Goal: Task Accomplishment & Management: Use online tool/utility

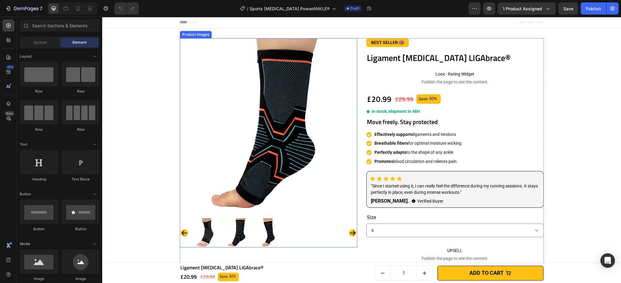
scroll to position [2, 0]
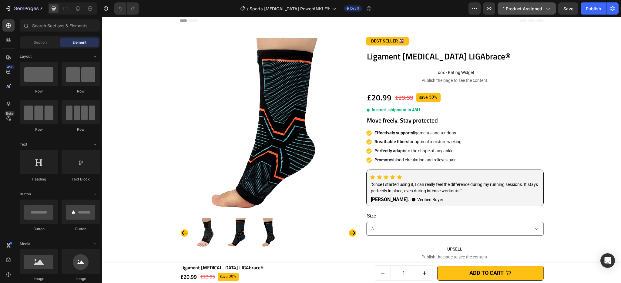
click at [523, 9] on span "1 product assigned" at bounding box center [522, 8] width 39 height 6
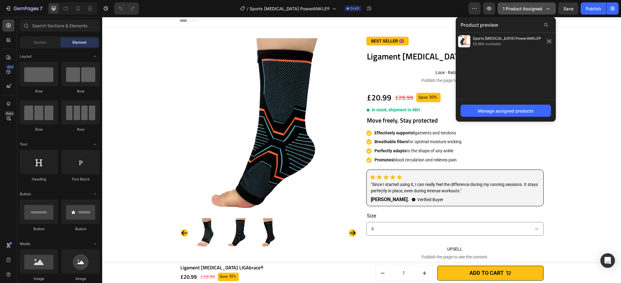
click at [532, 11] on span "1 product assigned" at bounding box center [522, 8] width 39 height 6
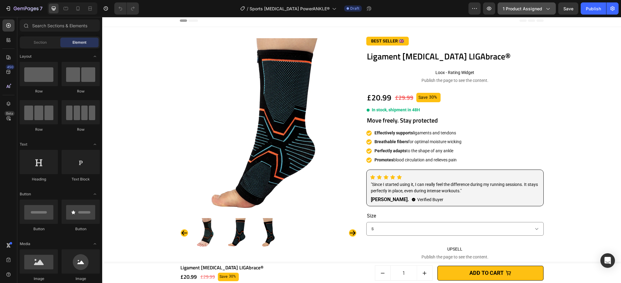
click at [519, 10] on span "1 product assigned" at bounding box center [522, 8] width 39 height 6
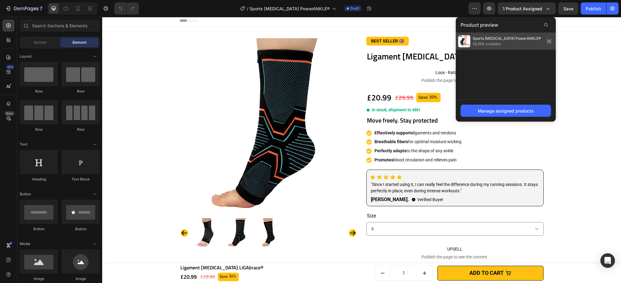
click at [499, 40] on span "Sports [MEDICAL_DATA] PowerANKLE®" at bounding box center [507, 38] width 68 height 5
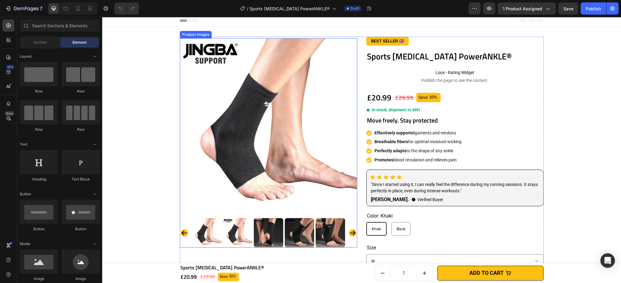
click at [352, 234] on icon "Carousel Next Arrow" at bounding box center [353, 233] width 6 height 5
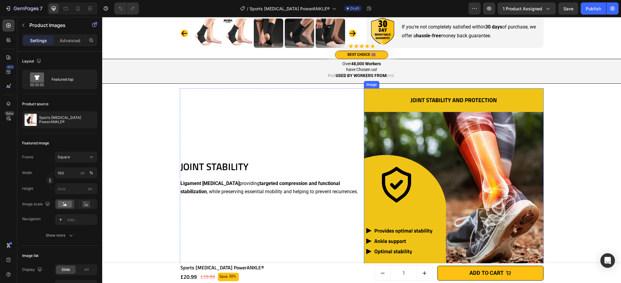
scroll to position [516, 0]
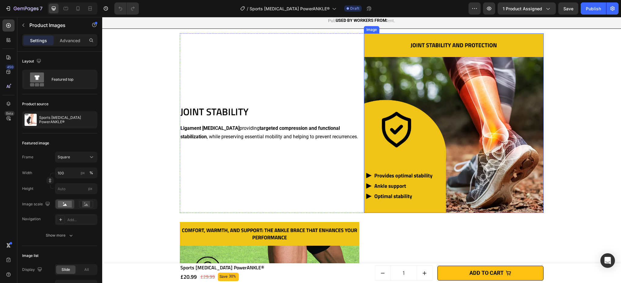
click at [426, 124] on img at bounding box center [454, 123] width 180 height 180
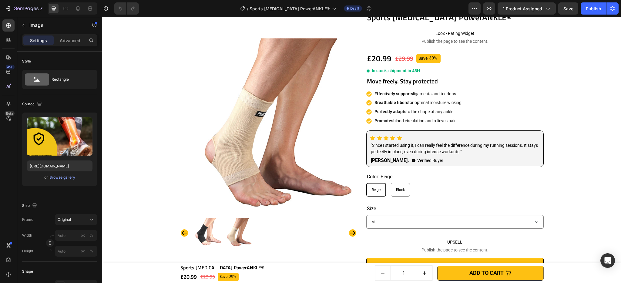
scroll to position [0, 0]
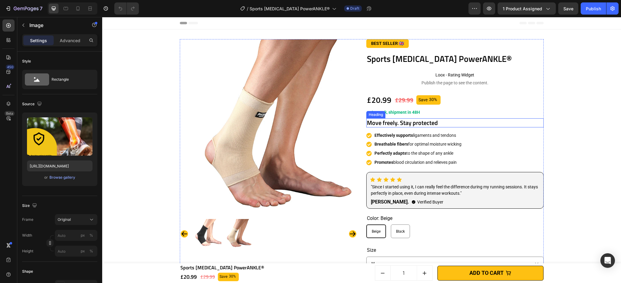
click at [383, 125] on h2 "Move freely. Stay protected" at bounding box center [454, 122] width 177 height 9
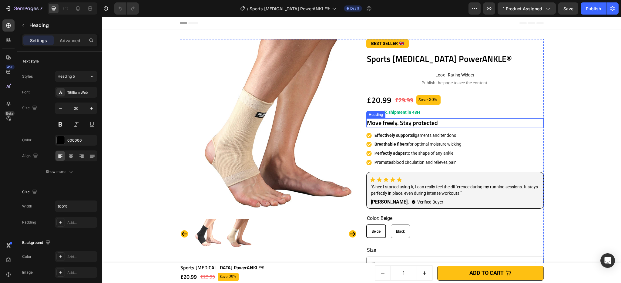
click at [383, 125] on h2 "Move freely. Stay protected" at bounding box center [454, 122] width 177 height 9
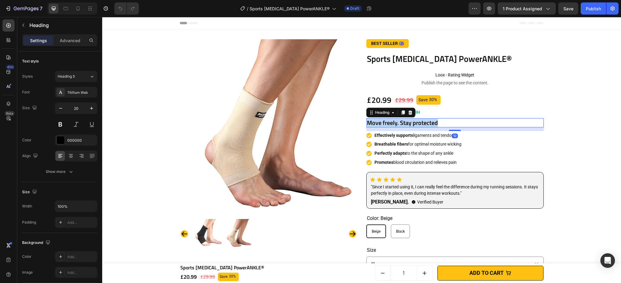
click at [383, 125] on p "Move freely. Stay protected" at bounding box center [455, 123] width 176 height 8
click at [437, 137] on p "Effectively supports ligaments and tendons" at bounding box center [418, 135] width 87 height 7
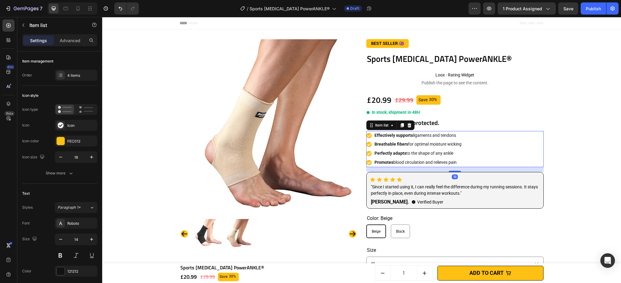
click at [437, 137] on p "Effectively supports ligaments and tendons" at bounding box center [418, 135] width 87 height 7
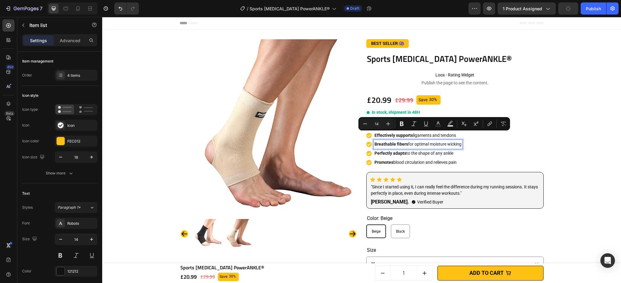
click at [426, 147] on p "Breathable fibers for optimal moisture wicking" at bounding box center [418, 144] width 87 height 7
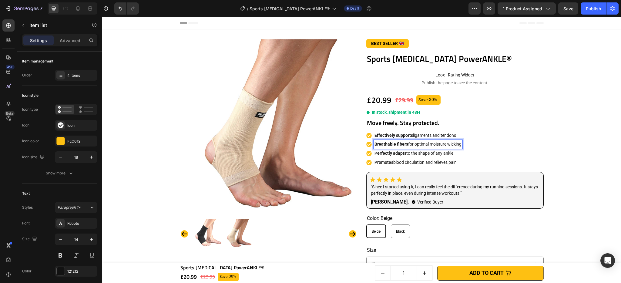
scroll to position [45, 0]
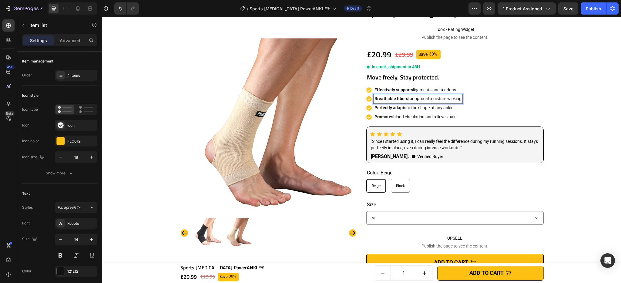
click at [395, 120] on p "Promotes blood circulation and relieves pain" at bounding box center [418, 116] width 87 height 7
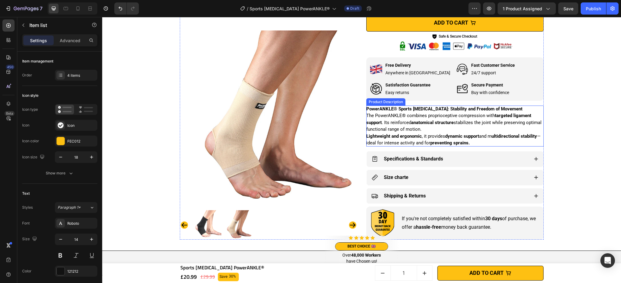
scroll to position [317, 0]
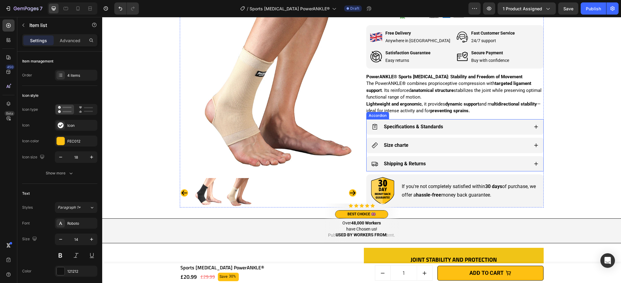
click at [501, 126] on div "Specifications & Standards" at bounding box center [450, 127] width 157 height 11
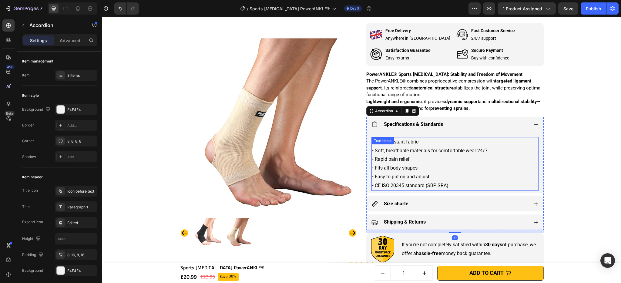
scroll to position [325, 0]
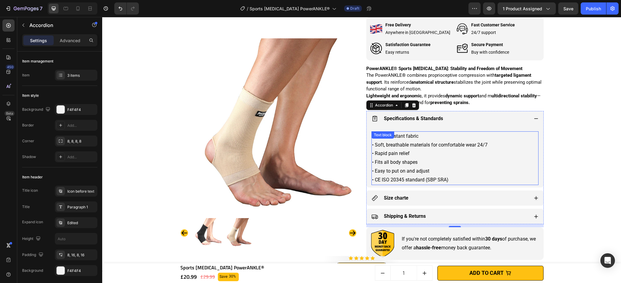
click at [394, 158] on p "• Fits all body shapes" at bounding box center [455, 162] width 166 height 9
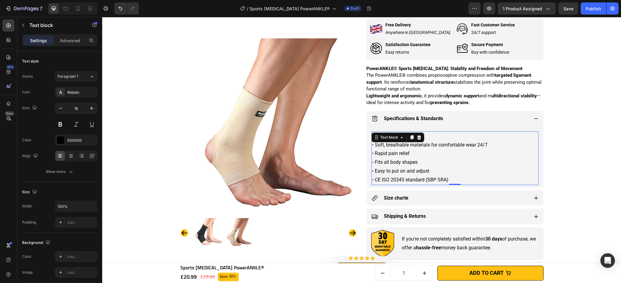
click at [398, 156] on p "• Rapid pain relief" at bounding box center [455, 153] width 166 height 9
click at [384, 147] on p "• Soft, breathable materials for comfortable wear 24/7" at bounding box center [455, 145] width 166 height 9
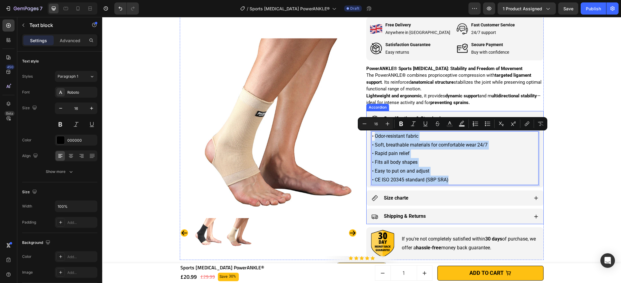
drag, startPoint x: 372, startPoint y: 135, endPoint x: 486, endPoint y: 187, distance: 125.2
click at [486, 187] on div "• Odor-resistant fabric • Soft, breathable materials for comfortable wear 24/7 …" at bounding box center [455, 156] width 177 height 61
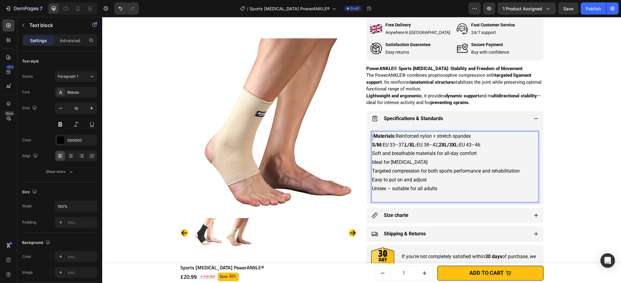
click at [372, 137] on p "• Materials: Reinforced nylon + stretch spandex" at bounding box center [455, 136] width 166 height 9
drag, startPoint x: 374, startPoint y: 136, endPoint x: 370, endPoint y: 137, distance: 4.0
click at [372, 137] on p "• Materials: Reinforced nylon + stretch spandex" at bounding box center [455, 136] width 166 height 9
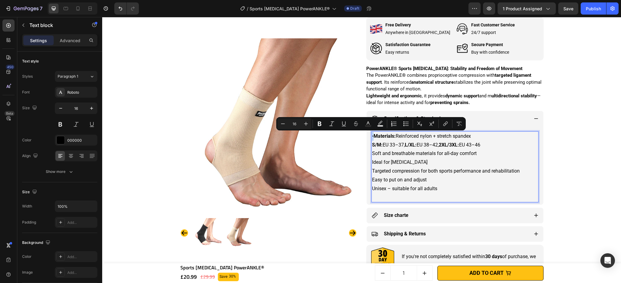
copy p "•"
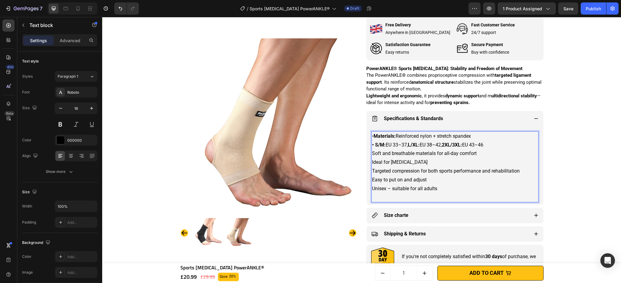
click at [372, 153] on p "Soft and breathable materials for all-day comfort" at bounding box center [455, 153] width 166 height 9
drag, startPoint x: 370, startPoint y: 163, endPoint x: 371, endPoint y: 167, distance: 3.8
click at [372, 163] on p "Ideal for high-impact sports" at bounding box center [455, 162] width 166 height 9
click at [372, 171] on p "Targeted compression for both sports performance and rehabilitation" at bounding box center [455, 171] width 166 height 9
click at [372, 180] on p "Easy to put on and adjust" at bounding box center [455, 180] width 166 height 9
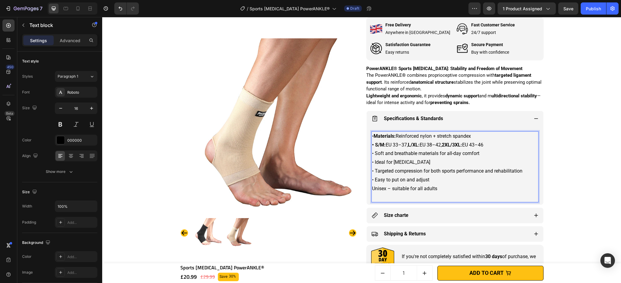
click at [372, 190] on p "Unisex – suitable for all adults" at bounding box center [455, 188] width 166 height 9
click at [375, 196] on p "Rich Text Editor. Editing area: main" at bounding box center [455, 197] width 166 height 9
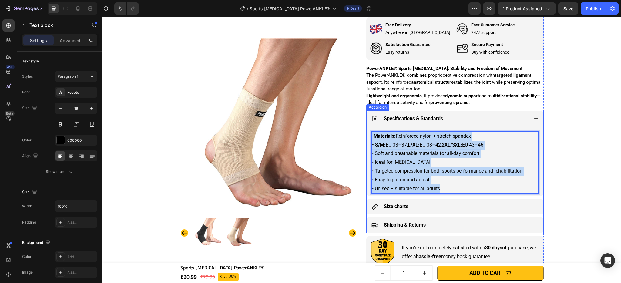
drag, startPoint x: 455, startPoint y: 189, endPoint x: 366, endPoint y: 137, distance: 103.0
click at [367, 137] on div "• Materials: Reinforced nylon + stretch spandex • S/M: EU 33–37, L/XL: EU 38–42…" at bounding box center [455, 161] width 177 height 70
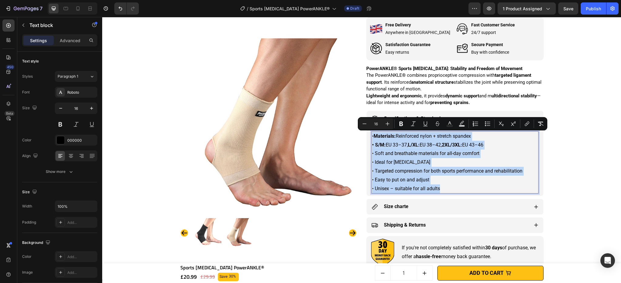
click at [396, 154] on p "• Soft and breathable materials for all-day comfort" at bounding box center [455, 153] width 166 height 9
drag, startPoint x: 445, startPoint y: 189, endPoint x: 370, endPoint y: 135, distance: 92.8
click at [372, 135] on div "• Materials: Reinforced nylon + stretch spandex • S/M: EU 33–37, L/XL: EU 38–42…" at bounding box center [455, 162] width 167 height 62
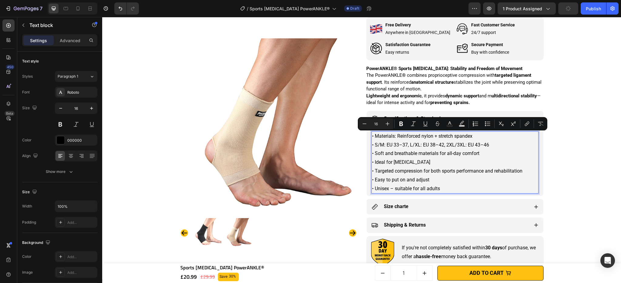
click at [470, 186] on p "• Unisex – suitable for all adults" at bounding box center [455, 188] width 166 height 9
click at [464, 191] on p "• Unisex – suitable for all adults" at bounding box center [455, 188] width 166 height 9
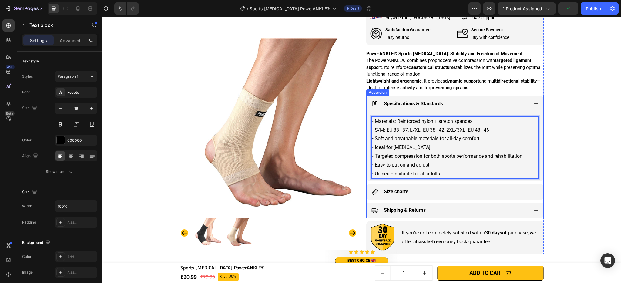
scroll to position [371, 0]
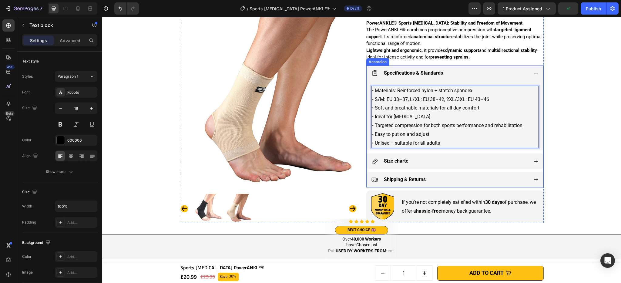
click at [468, 162] on div "Size charte" at bounding box center [450, 161] width 157 height 11
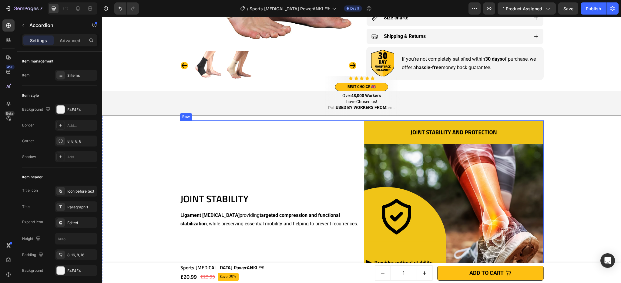
scroll to position [445, 0]
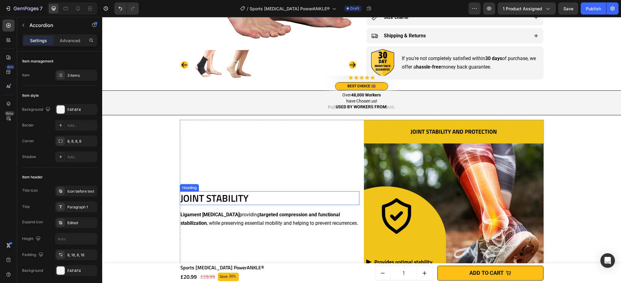
click at [235, 199] on h2 "JOINT STABILITY" at bounding box center [270, 198] width 180 height 14
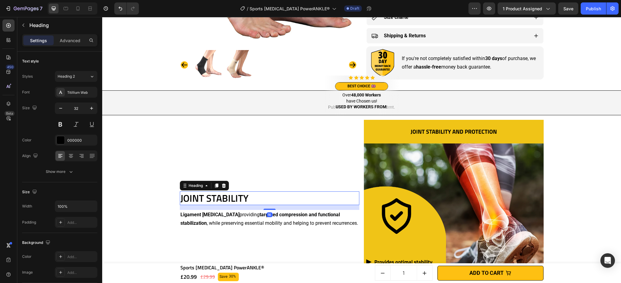
click at [235, 199] on h2 "JOINT STABILITY" at bounding box center [270, 198] width 180 height 14
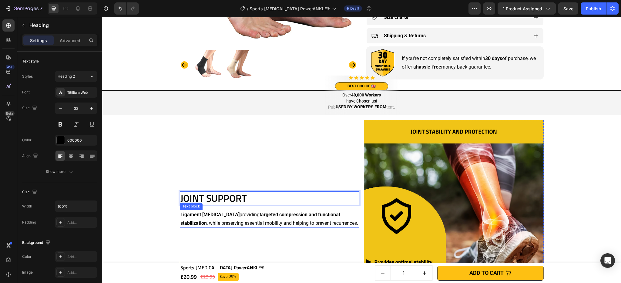
click at [248, 219] on p "Ligament ankle brace providing targeted compression and functional stabilizatio…" at bounding box center [269, 218] width 179 height 16
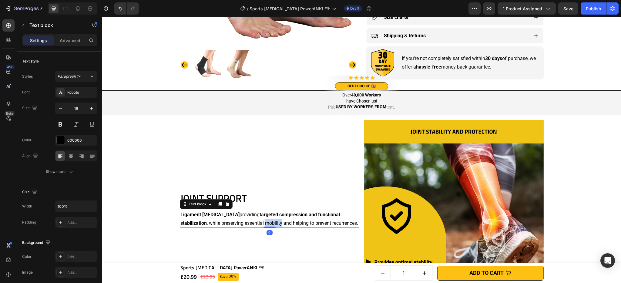
click at [248, 219] on p "Ligament ankle brace providing targeted compression and functional stabilizatio…" at bounding box center [269, 218] width 179 height 16
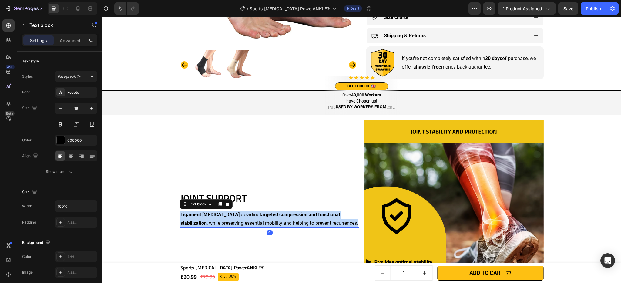
click at [248, 219] on p "Ligament ankle brace providing targeted compression and functional stabilizatio…" at bounding box center [269, 218] width 179 height 16
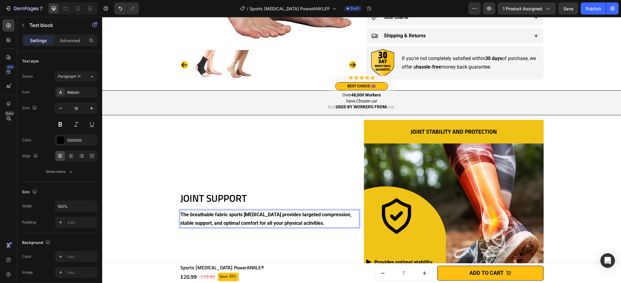
click at [235, 222] on strong "The breathable fabric sports ankle brace provides targeted compression, stable …" at bounding box center [265, 219] width 171 height 14
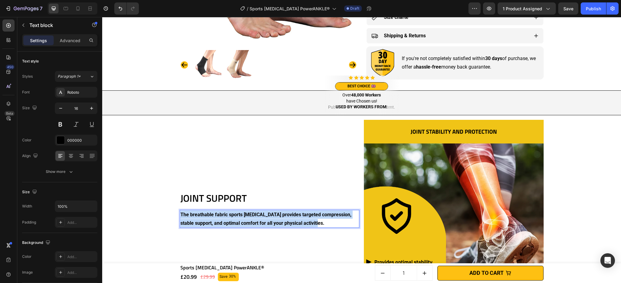
click at [235, 222] on strong "The breathable fabric sports ankle brace provides targeted compression, stable …" at bounding box center [265, 219] width 171 height 14
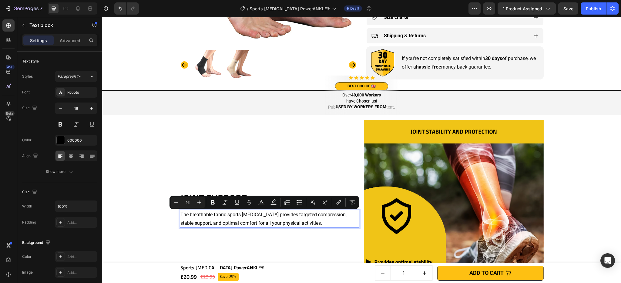
click at [227, 221] on p "The breathable fabric sports ankle brace provides targeted compression, stable …" at bounding box center [269, 218] width 179 height 16
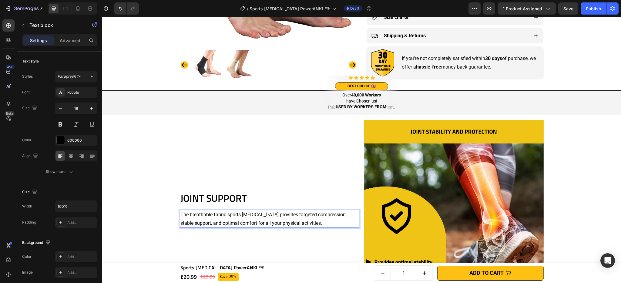
click at [183, 216] on p "The breathable fabric sports ankle brace provides targeted compression, stable …" at bounding box center [269, 218] width 179 height 16
drag, startPoint x: 187, startPoint y: 215, endPoint x: 265, endPoint y: 216, distance: 78.2
click at [265, 216] on p "The breathable fabric sports ankle brace provides targeted compression, stable …" at bounding box center [269, 218] width 179 height 16
click at [281, 217] on p "The breathable fabric sports ankle brace provides targeted compression, stable …" at bounding box center [269, 218] width 179 height 16
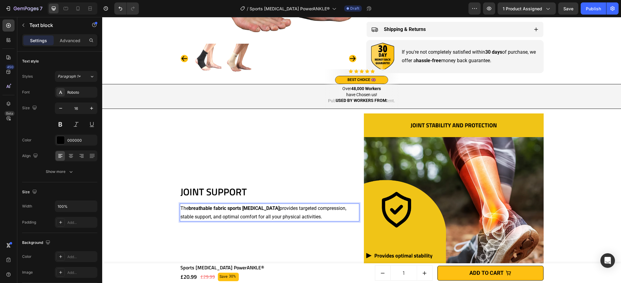
click at [340, 210] on p "The breathable fabric sports ankle brace provides targeted compression, stable …" at bounding box center [269, 212] width 179 height 16
drag, startPoint x: 337, startPoint y: 208, endPoint x: 195, endPoint y: 217, distance: 141.9
click at [195, 217] on p "The breathable fabric sports ankle brace provides targeted compression, stable …" at bounding box center [269, 212] width 179 height 16
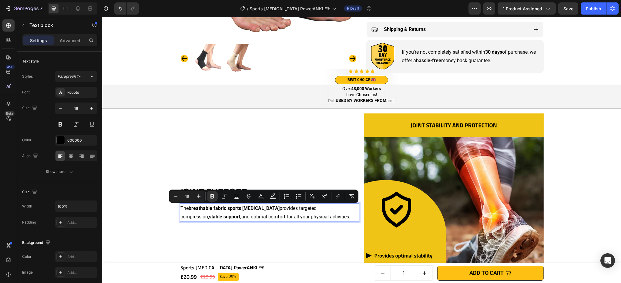
click at [206, 218] on p "The breathable fabric sports ankle brace provides targeted compression, stable …" at bounding box center [269, 212] width 179 height 16
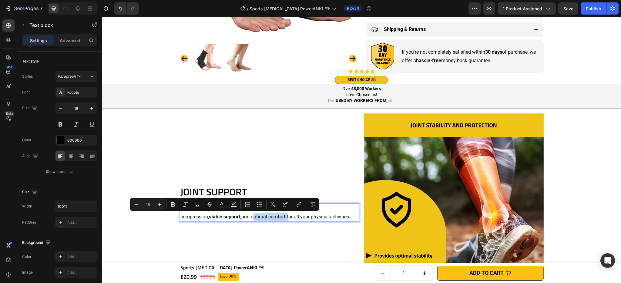
drag, startPoint x: 208, startPoint y: 217, endPoint x: 242, endPoint y: 218, distance: 33.7
click at [242, 218] on p "The breathable fabric sports ankle brace provides targeted compression, stable …" at bounding box center [269, 212] width 179 height 16
click at [327, 220] on p "The breathable fabric sports ankle brace provides targeted compression, stable …" at bounding box center [269, 212] width 179 height 16
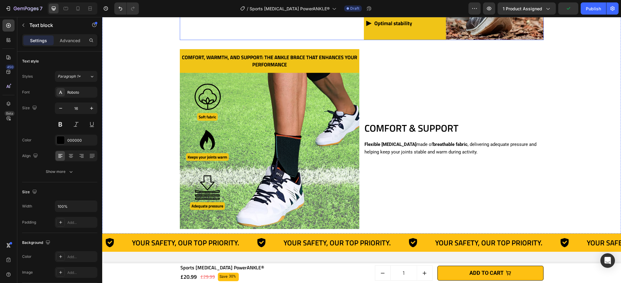
scroll to position [737, 0]
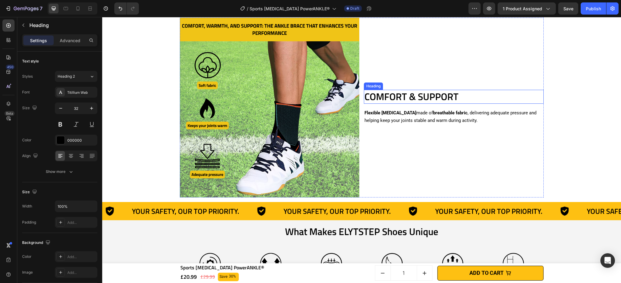
click at [392, 97] on h2 "COMFORT & SUPPORT" at bounding box center [454, 97] width 180 height 14
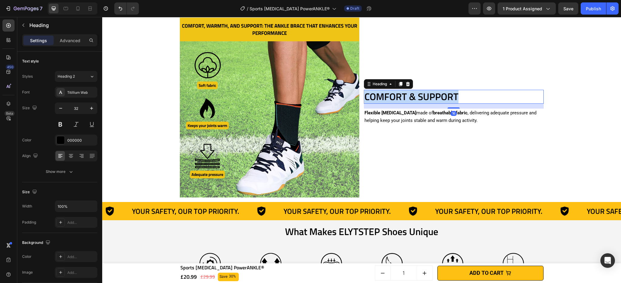
click at [392, 97] on p "COMFORT & SUPPORT" at bounding box center [454, 96] width 179 height 13
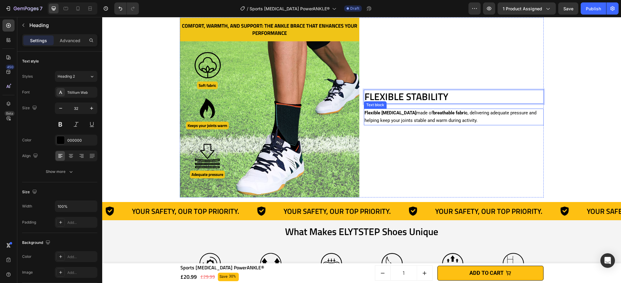
click at [407, 114] on p "Flexible ankle brace made of breathable fabric , delivering adequate pressure a…" at bounding box center [454, 116] width 179 height 15
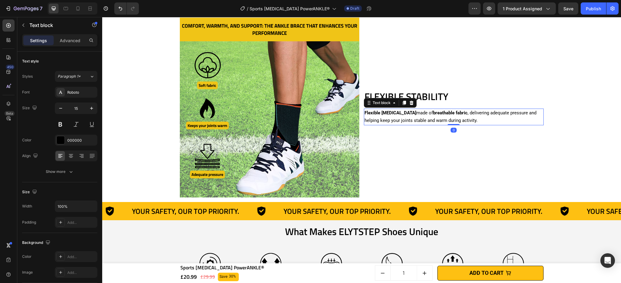
click at [407, 114] on p "Flexible ankle brace made of breathable fabric , delivering adequate pressure a…" at bounding box center [454, 116] width 179 height 15
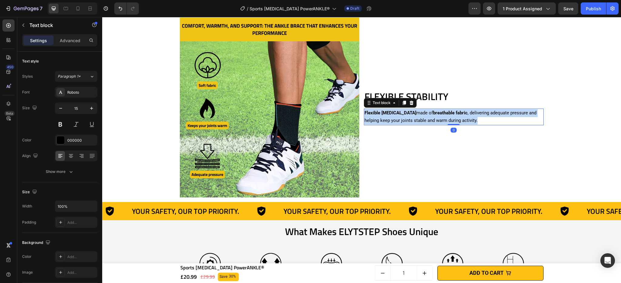
click at [407, 114] on p "Flexible ankle brace made of breathable fabric , delivering adequate pressure a…" at bounding box center [454, 116] width 179 height 15
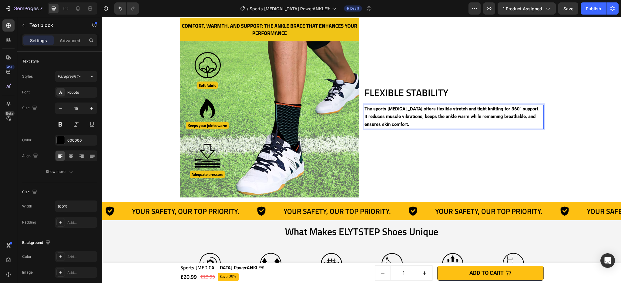
scroll to position [733, 0]
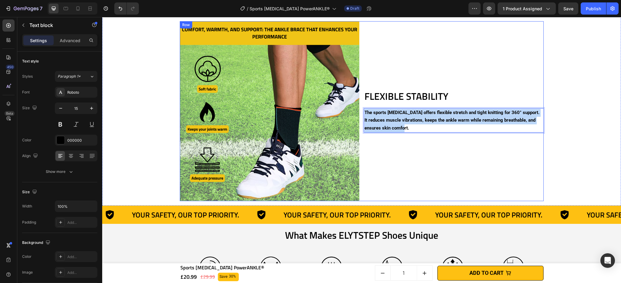
drag, startPoint x: 420, startPoint y: 129, endPoint x: 358, endPoint y: 113, distance: 64.7
click at [358, 113] on div "FLEXIBLE STABILITY Heading The sports ankle brace offers flexible stretch and t…" at bounding box center [362, 111] width 364 height 180
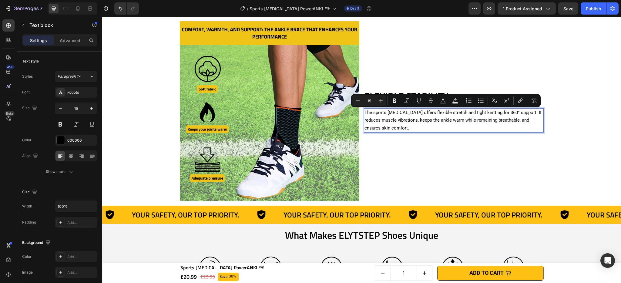
click at [399, 116] on p "The sports ankle brace offers flexible stretch and tight knitting for 360° supp…" at bounding box center [454, 120] width 179 height 23
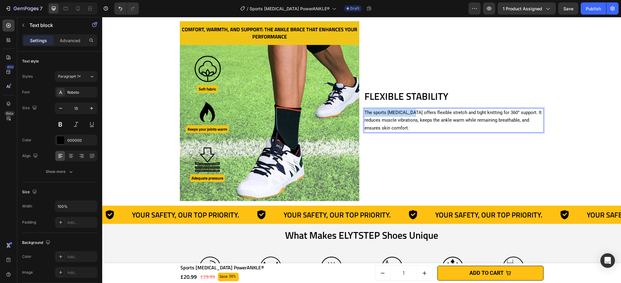
drag, startPoint x: 363, startPoint y: 113, endPoint x: 409, endPoint y: 114, distance: 45.5
click at [409, 114] on p "The sports ankle brace offers flexible stretch and tight knitting for 360° supp…" at bounding box center [454, 120] width 179 height 23
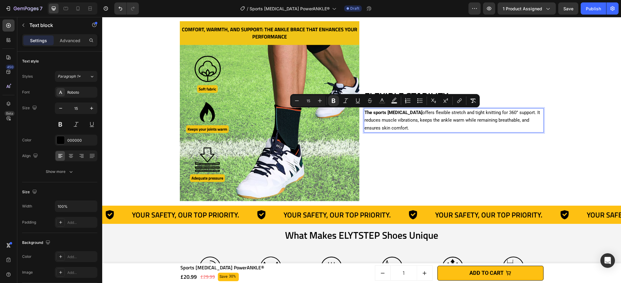
click at [435, 115] on p "The sports ankle brace offers flexible stretch and tight knitting for 360° supp…" at bounding box center [454, 120] width 179 height 23
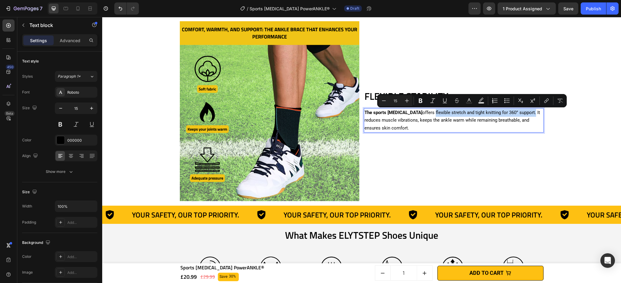
drag, startPoint x: 422, startPoint y: 113, endPoint x: 523, endPoint y: 113, distance: 100.1
click at [523, 113] on p "The sports ankle brace offers flexible stretch and tight knitting for 360° supp…" at bounding box center [454, 120] width 179 height 23
click at [498, 125] on p "The sports ankle brace offers flexible stretch and tight knitting for 360° supp…" at bounding box center [454, 120] width 179 height 23
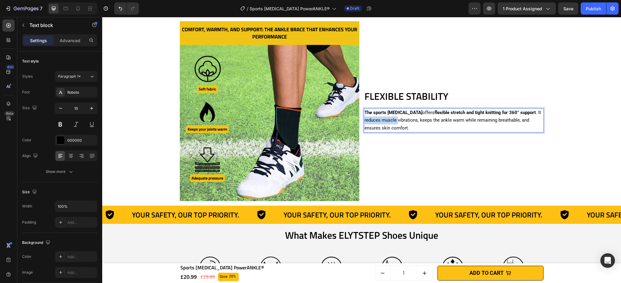
drag, startPoint x: 363, startPoint y: 121, endPoint x: 395, endPoint y: 123, distance: 32.2
click at [395, 123] on p "The sports ankle brace offers flexible stretch and tight knitting for 360° supp…" at bounding box center [454, 120] width 179 height 23
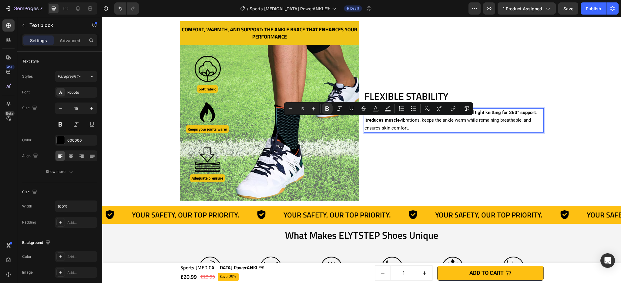
click at [439, 127] on p "The sports ankle brace offers flexible stretch and tight knitting for 360° supp…" at bounding box center [454, 120] width 179 height 23
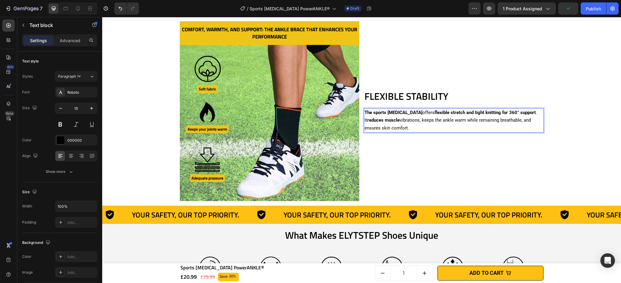
click at [532, 126] on p "The sports ankle brace offers flexible stretch and tight knitting for 360° supp…" at bounding box center [454, 120] width 179 height 23
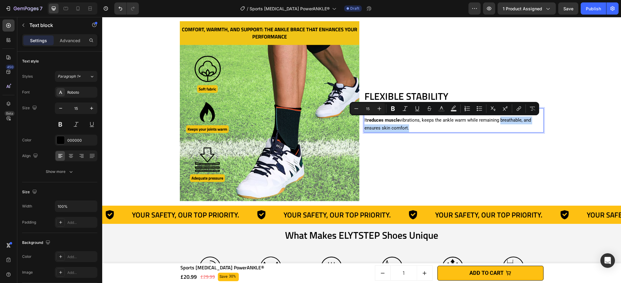
drag, startPoint x: 496, startPoint y: 121, endPoint x: 407, endPoint y: 130, distance: 89.3
click at [407, 130] on p "The sports ankle brace offers flexible stretch and tight knitting for 360° supp…" at bounding box center [454, 120] width 179 height 23
click at [437, 129] on p "The sports ankle brace offers flexible stretch and tight knitting for 360° supp…" at bounding box center [454, 120] width 179 height 23
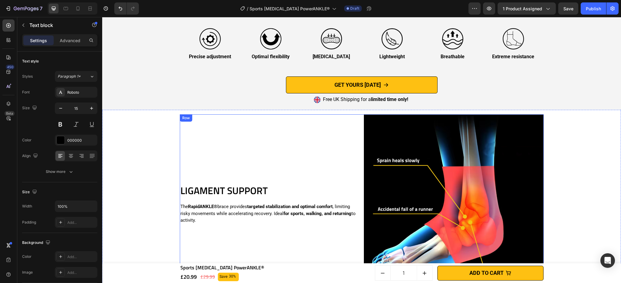
scroll to position [993, 0]
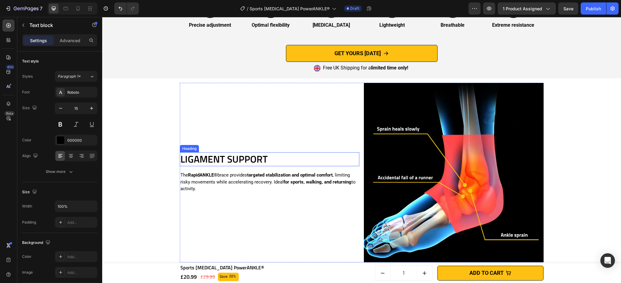
click at [236, 163] on h2 "LIGAMENT SUPPORT" at bounding box center [270, 159] width 180 height 14
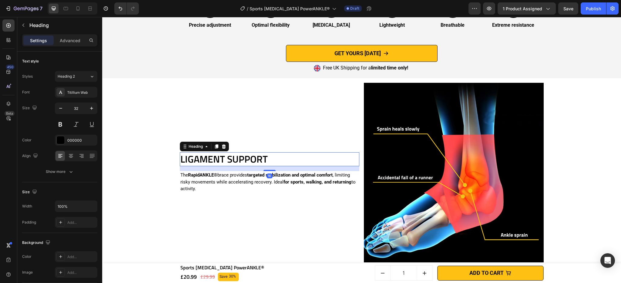
click at [236, 163] on h2 "LIGAMENT SUPPORT" at bounding box center [270, 159] width 180 height 14
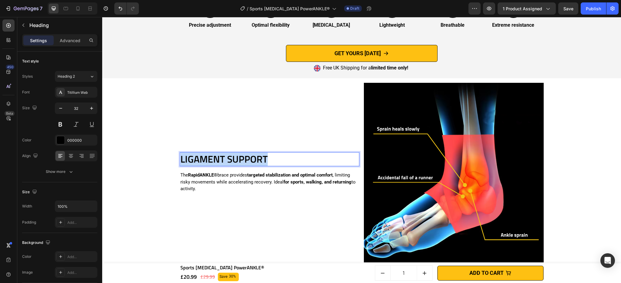
click at [236, 163] on p "LIGAMENT SUPPORT" at bounding box center [269, 159] width 179 height 13
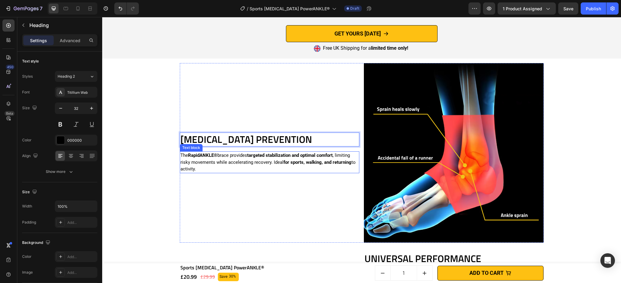
scroll to position [1013, 0]
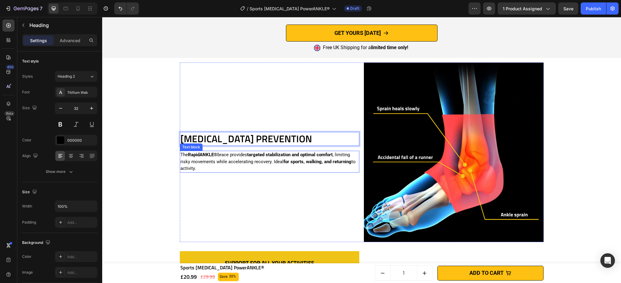
click at [253, 158] on p "The RapidANKLE® brace provides targeted stabilization and optimal comfort , lim…" at bounding box center [269, 161] width 179 height 21
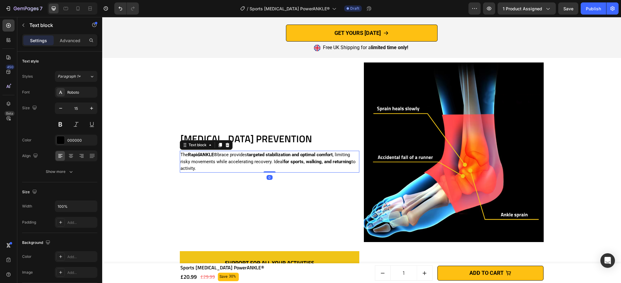
click at [253, 158] on p "The RapidANKLE® brace provides targeted stabilization and optimal comfort , lim…" at bounding box center [269, 161] width 179 height 21
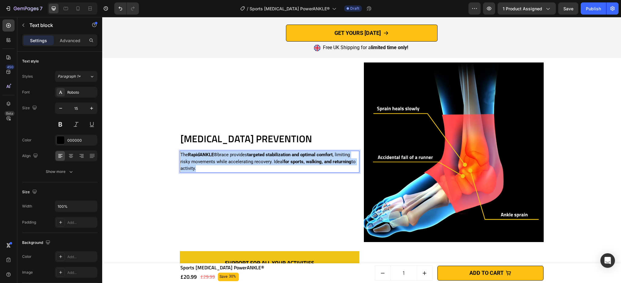
click at [253, 158] on p "The RapidANKLE® brace provides targeted stabilization and optimal comfort , lim…" at bounding box center [269, 161] width 179 height 21
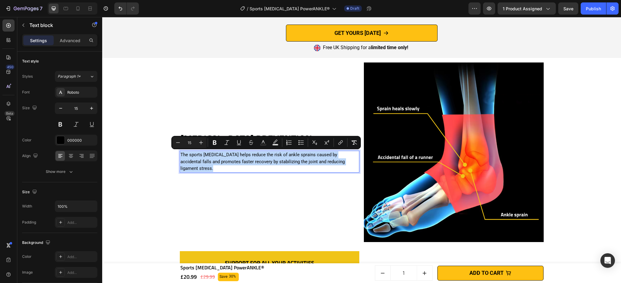
scroll to position [1017, 0]
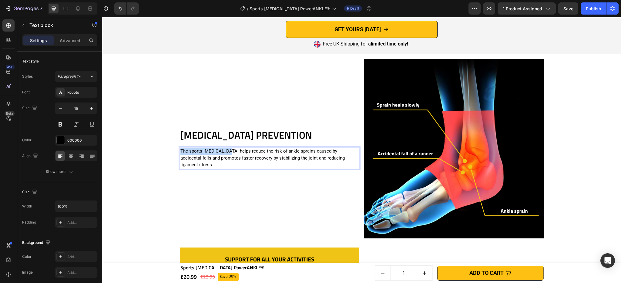
drag, startPoint x: 178, startPoint y: 156, endPoint x: 224, endPoint y: 154, distance: 46.4
click at [224, 154] on p "The sports ankle brace helps reduce the risk of ankle sprains caused by acciden…" at bounding box center [269, 158] width 179 height 21
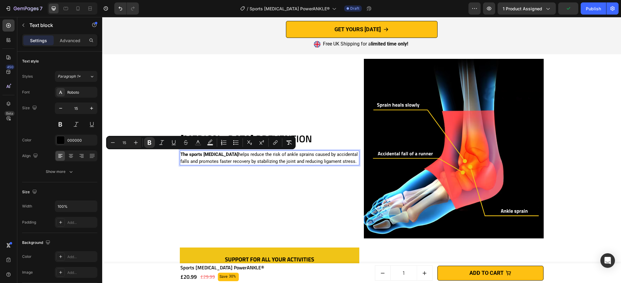
drag, startPoint x: 232, startPoint y: 156, endPoint x: 235, endPoint y: 157, distance: 3.2
click at [232, 156] on p "The sports ankle brace helps reduce the risk of ankle sprains caused by acciden…" at bounding box center [269, 158] width 179 height 14
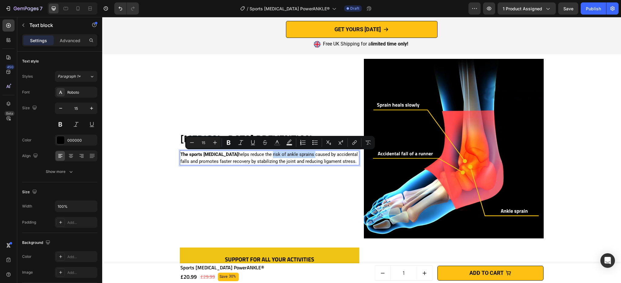
drag, startPoint x: 260, startPoint y: 156, endPoint x: 301, endPoint y: 154, distance: 41.9
click at [301, 154] on p "The sports ankle brace helps reduce the risk of ankle sprains caused by acciden…" at bounding box center [269, 158] width 179 height 14
click at [336, 155] on p "The sports ankle brace helps reduce the risk of ankle sprains caused by acciden…" at bounding box center [269, 158] width 179 height 14
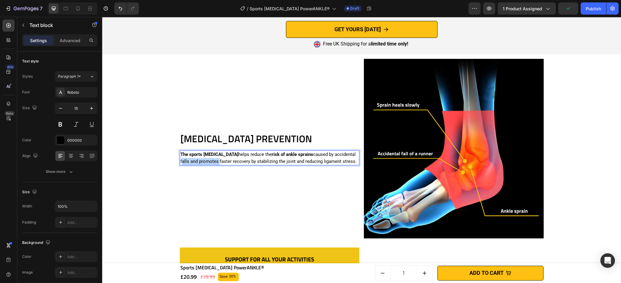
drag, startPoint x: 346, startPoint y: 154, endPoint x: 206, endPoint y: 163, distance: 140.4
click at [206, 163] on p "The sports ankle brace helps reduce the risk of ankle sprains caused by acciden…" at bounding box center [269, 158] width 179 height 14
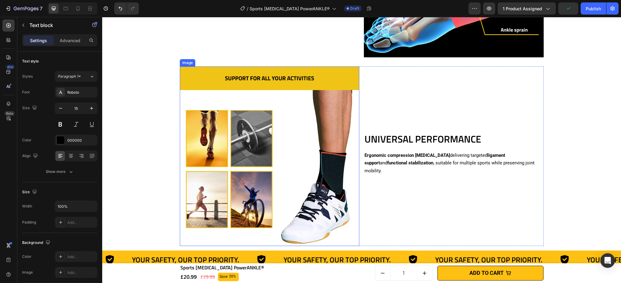
scroll to position [1241, 0]
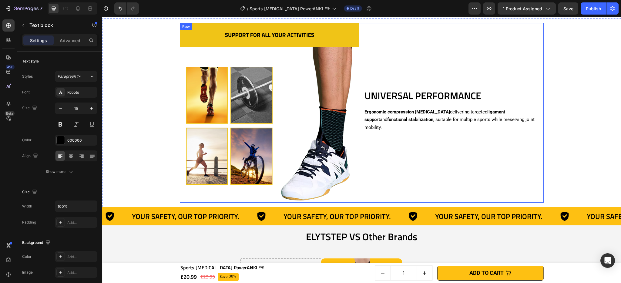
click at [401, 95] on h2 "UNIVERSAL PERFORMANCE" at bounding box center [454, 96] width 180 height 14
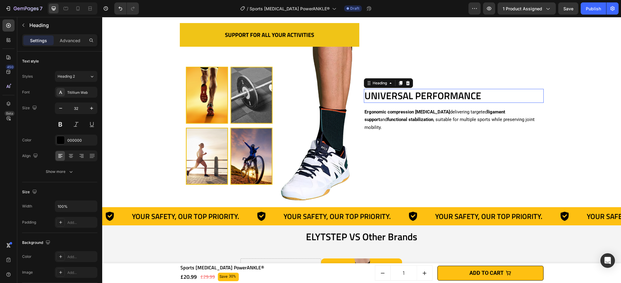
click at [401, 95] on h2 "UNIVERSAL PERFORMANCE" at bounding box center [454, 96] width 180 height 14
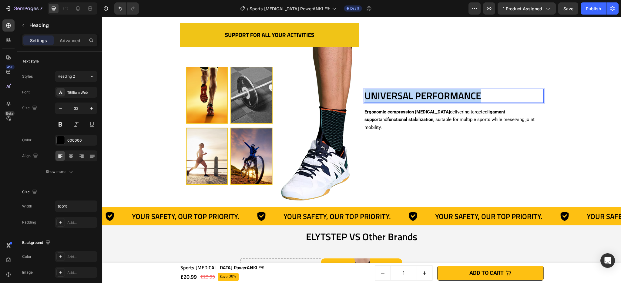
click at [401, 95] on p "UNIVERSAL PERFORMANCE" at bounding box center [454, 95] width 179 height 13
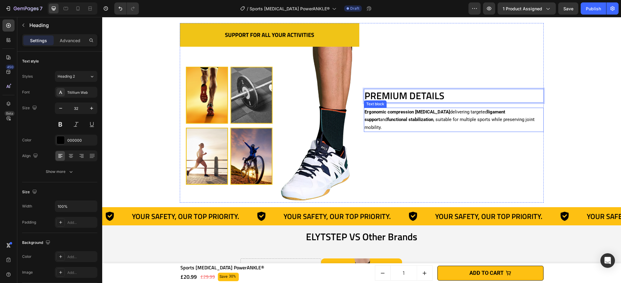
click at [405, 114] on strong "Ergonomic compression ankle brace" at bounding box center [408, 111] width 86 height 5
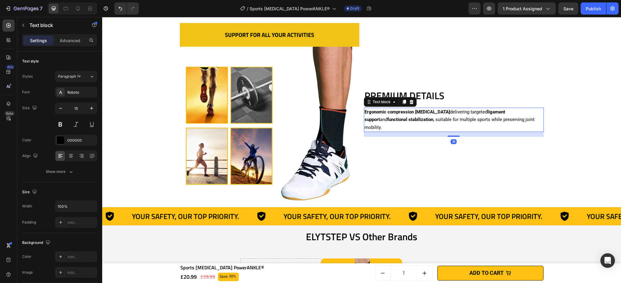
click at [405, 114] on strong "Ergonomic compression ankle brace" at bounding box center [408, 111] width 86 height 5
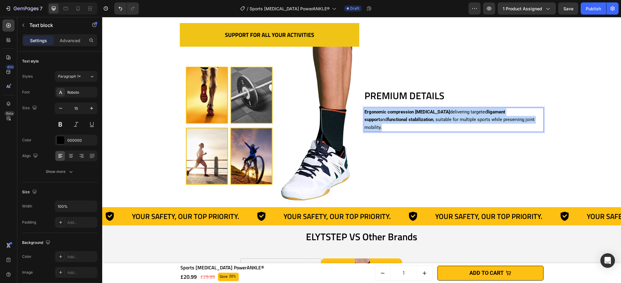
click at [405, 114] on strong "Ergonomic compression ankle brace" at bounding box center [408, 111] width 86 height 5
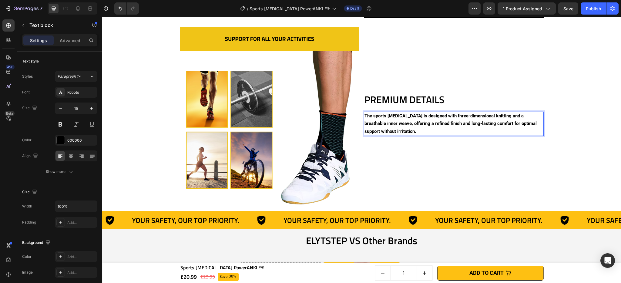
click at [391, 129] on strong "The sports ankle brace is designed with three-dimensional knitting and a breath…" at bounding box center [451, 123] width 172 height 21
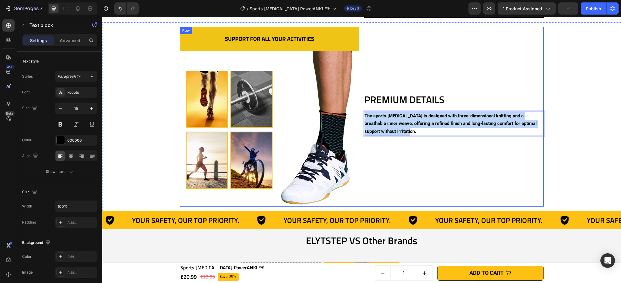
drag, startPoint x: 409, startPoint y: 131, endPoint x: 355, endPoint y: 115, distance: 56.0
click at [355, 115] on div "PREMIUM DETAILS Heading The sports ankle brace is designed with three-dimension…" at bounding box center [362, 117] width 364 height 180
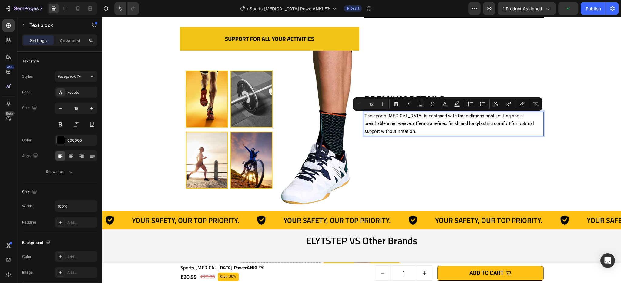
click at [391, 125] on p "The sports ankle brace is designed with three-dimensional knitting and a breath…" at bounding box center [454, 123] width 179 height 23
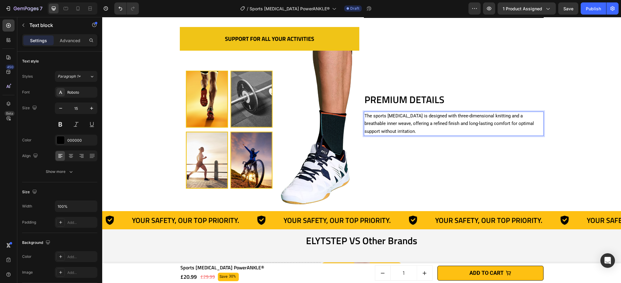
drag, startPoint x: 370, startPoint y: 116, endPoint x: 405, endPoint y: 118, distance: 34.9
click at [398, 117] on p "The sports ankle brace is designed with three-dimensional knitting and a breath…" at bounding box center [454, 123] width 179 height 23
drag, startPoint x: 409, startPoint y: 117, endPoint x: 361, endPoint y: 118, distance: 47.6
click at [361, 118] on div "PREMIUM DETAILS Heading The sports ankle brace is designed with three-dimension…" at bounding box center [362, 117] width 364 height 180
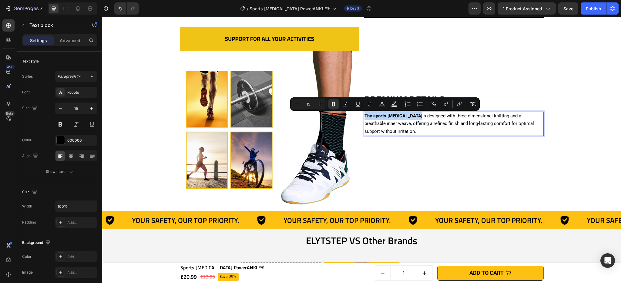
click at [424, 124] on p "The sports ankle brace is designed with three-dimensional knitting and a breath…" at bounding box center [454, 123] width 179 height 23
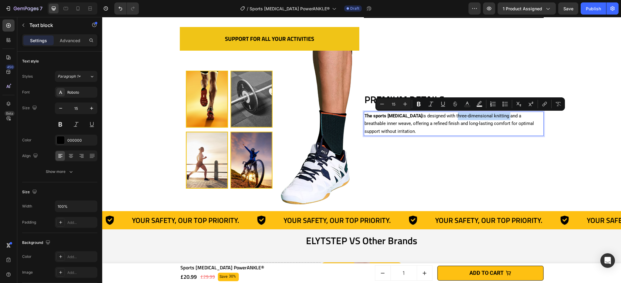
drag, startPoint x: 444, startPoint y: 117, endPoint x: 496, endPoint y: 118, distance: 51.9
click at [496, 118] on p "The sports ankle brace is designed with three-dimensional knitting and a breath…" at bounding box center [454, 123] width 179 height 23
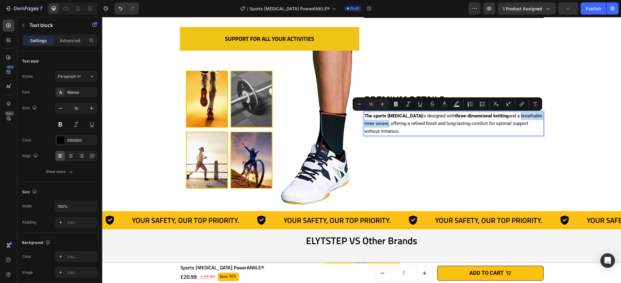
drag, startPoint x: 511, startPoint y: 117, endPoint x: 385, endPoint y: 125, distance: 125.5
click at [385, 125] on p "The sports ankle brace is designed with three-dimensional knitting and a breath…" at bounding box center [454, 123] width 179 height 23
click at [411, 129] on p "The sports ankle brace is designed with three-dimensional knitting and a breath…" at bounding box center [454, 123] width 179 height 23
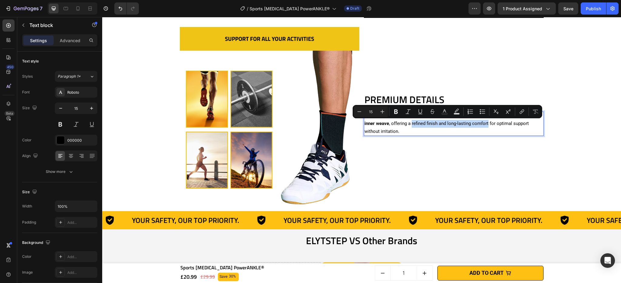
drag, startPoint x: 409, startPoint y: 125, endPoint x: 486, endPoint y: 123, distance: 77.0
click at [486, 123] on p "The sports ankle brace is designed with three-dimensional knitting and a breath…" at bounding box center [454, 123] width 179 height 23
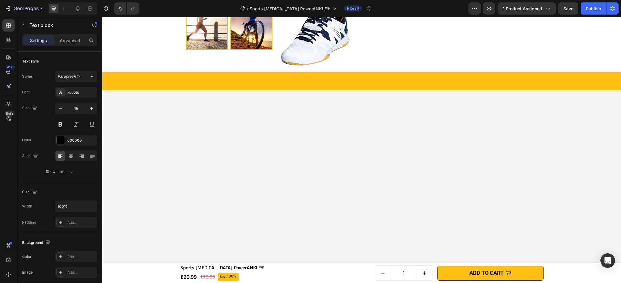
scroll to position [1074, 0]
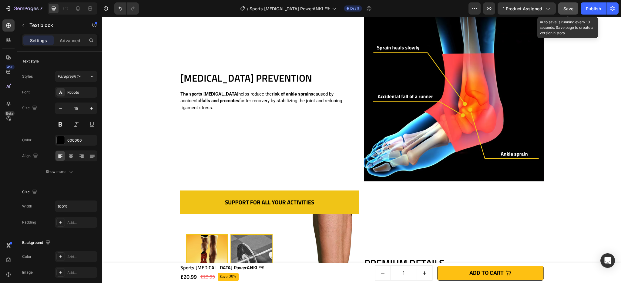
click at [572, 11] on span "Save" at bounding box center [569, 8] width 10 height 5
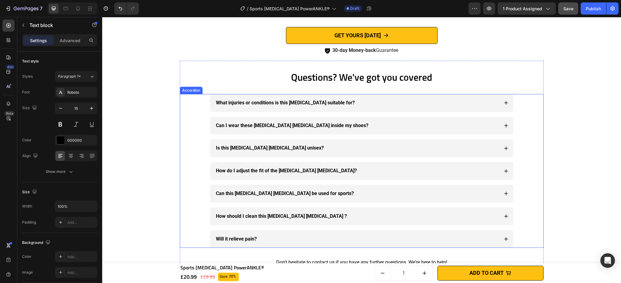
scroll to position [1900, 0]
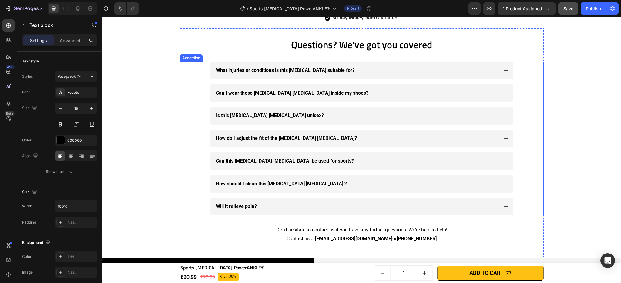
click at [504, 72] on icon at bounding box center [506, 70] width 5 height 5
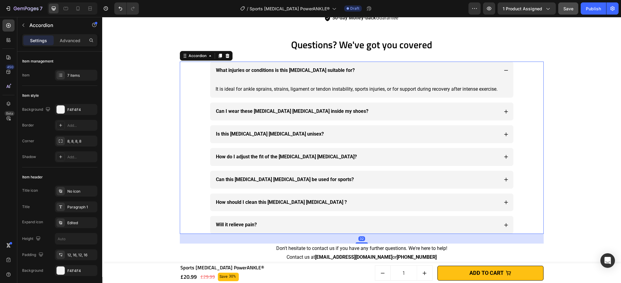
click at [504, 112] on icon at bounding box center [506, 112] width 4 height 4
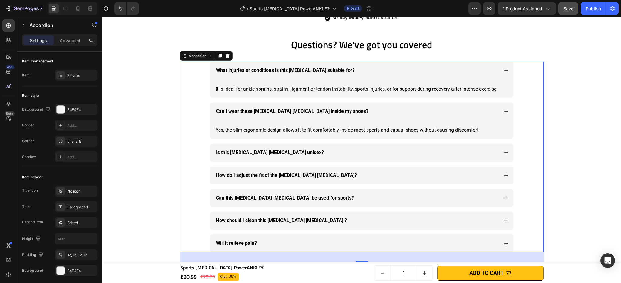
click at [506, 155] on div "Is this Sprain Ankle Brace unisex?" at bounding box center [361, 153] width 303 height 18
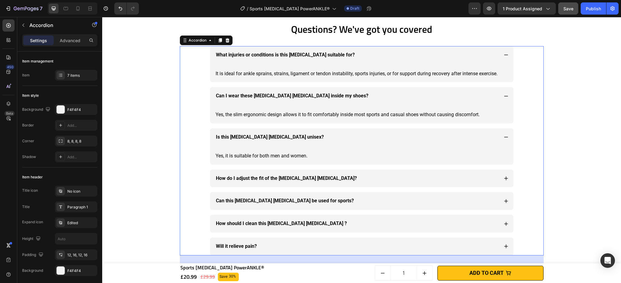
scroll to position [1950, 0]
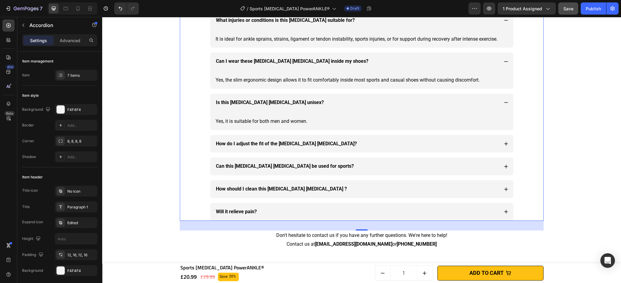
click at [507, 143] on div "How do I adjust the fit of the Sprain Ankle Brace?" at bounding box center [361, 144] width 303 height 18
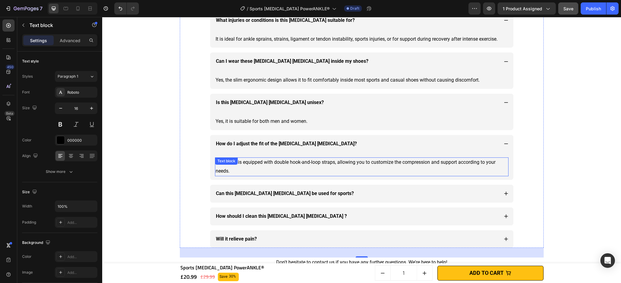
click at [319, 164] on p "The brace is equipped with double hook-and-loop straps, allowing you to customi…" at bounding box center [362, 167] width 292 height 18
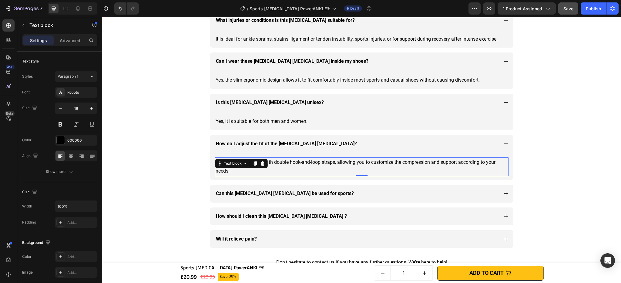
click at [288, 163] on p "The brace is equipped with double hook-and-loop straps, allowing you to customi…" at bounding box center [362, 167] width 292 height 18
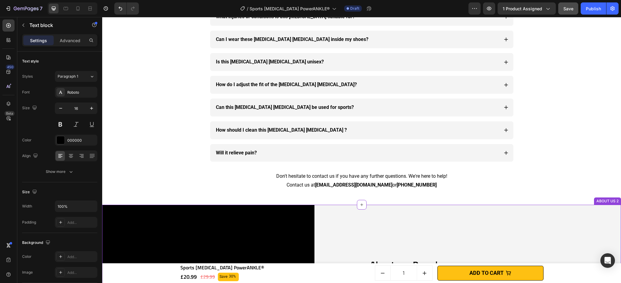
scroll to position [1892, 0]
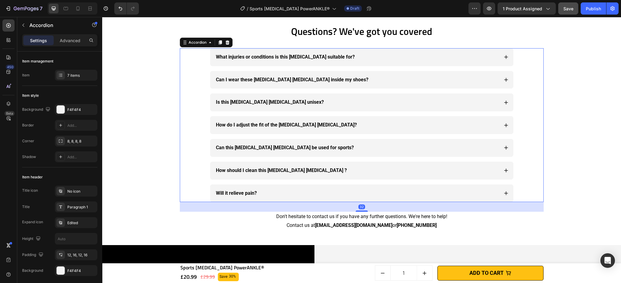
click at [505, 125] on icon at bounding box center [506, 125] width 5 height 5
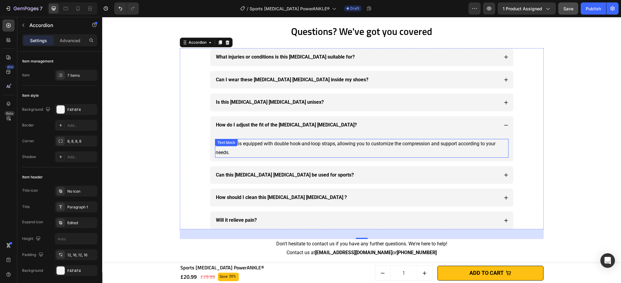
click at [248, 145] on p "The brace is equipped with double hook-and-loop straps, allowing you to customi…" at bounding box center [362, 149] width 292 height 18
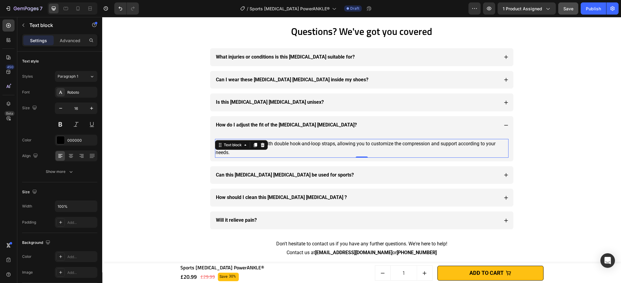
click at [341, 148] on p "The brace is equipped with double hook-and-loop straps, allowing you to customi…" at bounding box center [362, 149] width 292 height 18
click at [251, 143] on p "The brace is equipped with double hook-and-loop straps, allowing you to customi…" at bounding box center [362, 149] width 292 height 18
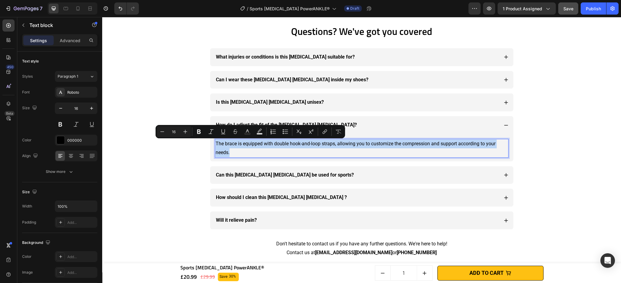
click at [251, 143] on p "The brace is equipped with double hook-and-loop straps, allowing you to customi…" at bounding box center [362, 149] width 292 height 18
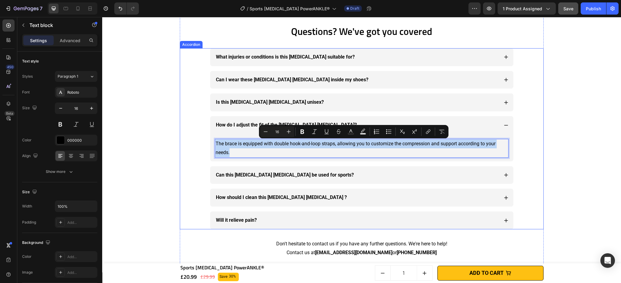
click at [229, 125] on strong "How do I adjust the fit of the Sprain Ankle Brace?" at bounding box center [286, 125] width 141 height 6
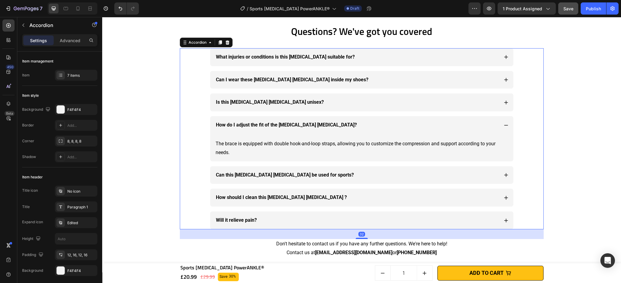
click at [244, 125] on strong "How do I adjust the fit of the Sprain Ankle Brace?" at bounding box center [286, 125] width 141 height 6
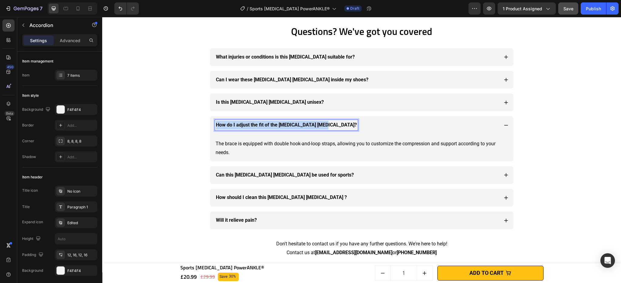
click at [244, 125] on strong "How do I adjust the fit of the Sprain Ankle Brace?" at bounding box center [286, 125] width 141 height 6
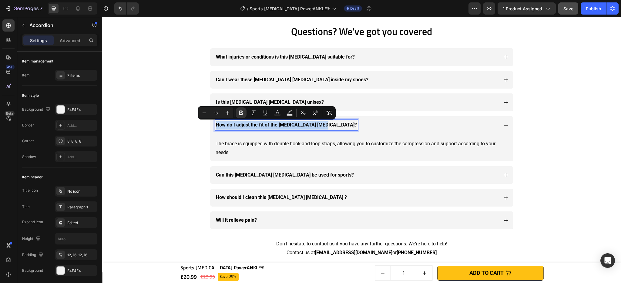
click at [253, 127] on strong "How do I adjust the fit of the Sprain Ankle Brace?" at bounding box center [286, 125] width 141 height 6
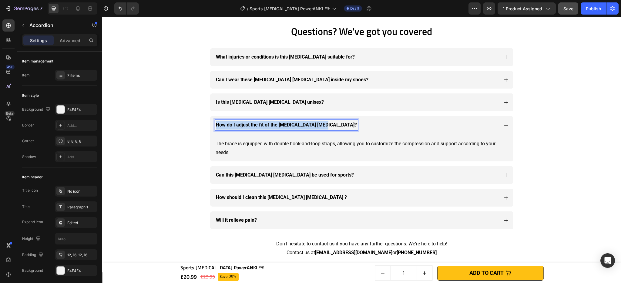
click at [253, 127] on strong "How do I adjust the fit of the Sprain Ankle Brace?" at bounding box center [286, 125] width 141 height 6
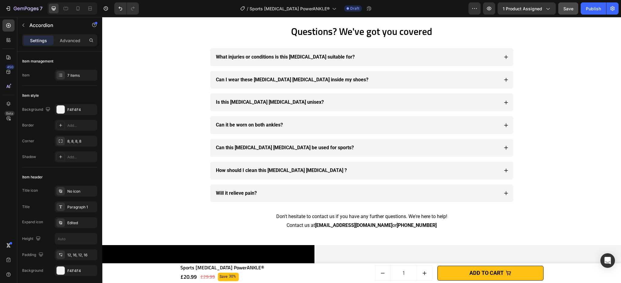
click at [506, 126] on div "Can it be worn on both ankles?" at bounding box center [361, 125] width 303 height 18
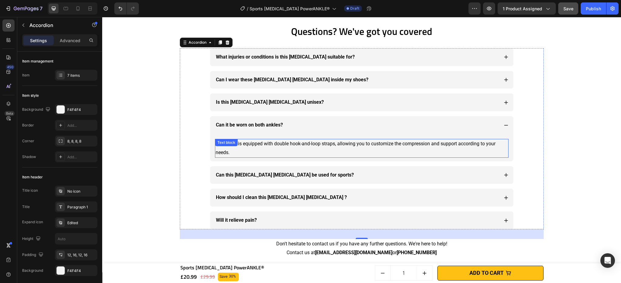
click at [276, 145] on p "The brace is equipped with double hook-and-loop straps, allowing you to customi…" at bounding box center [362, 149] width 292 height 18
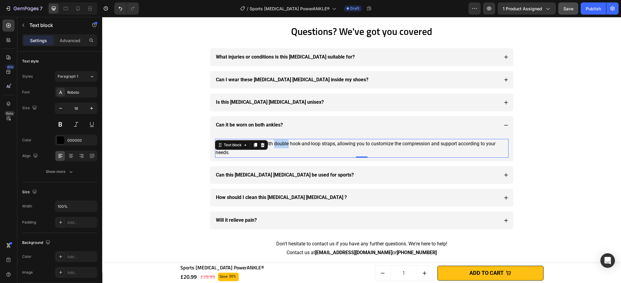
click at [276, 145] on p "The brace is equipped with double hook-and-loop straps, allowing you to customi…" at bounding box center [362, 149] width 292 height 18
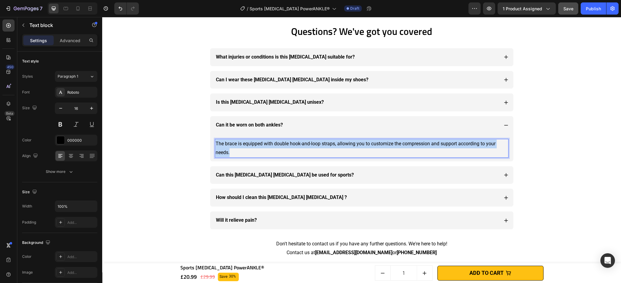
click at [276, 145] on p "The brace is equipped with double hook-and-loop straps, allowing you to customi…" at bounding box center [362, 149] width 292 height 18
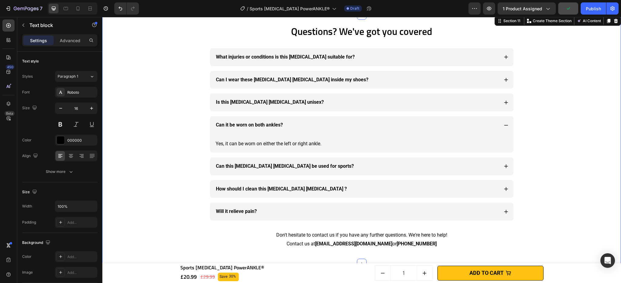
click at [558, 152] on div "Questions? We've got you covered Heading What injuries or conditions is this an…" at bounding box center [361, 139] width 513 height 249
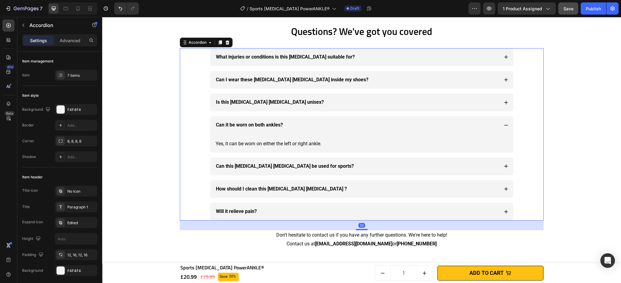
click at [504, 166] on icon at bounding box center [506, 166] width 4 height 4
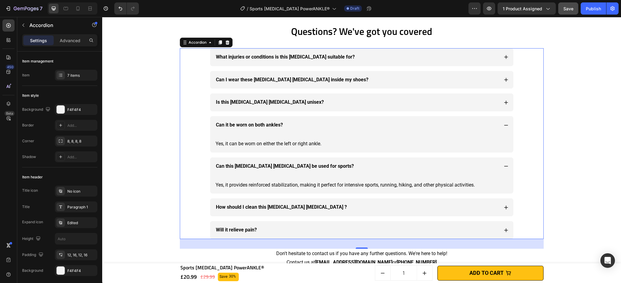
click at [505, 206] on icon at bounding box center [506, 207] width 5 height 5
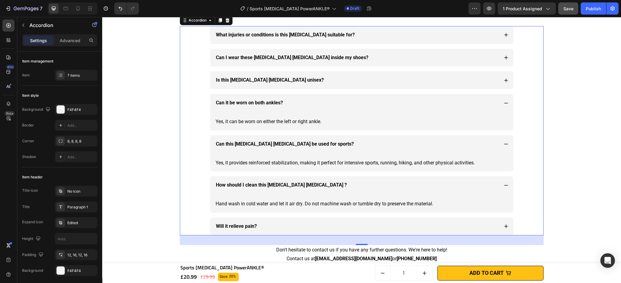
scroll to position [1926, 0]
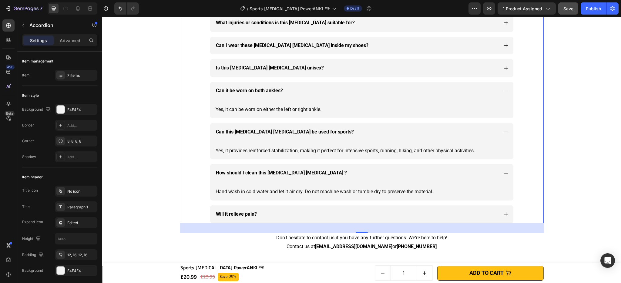
click at [505, 214] on icon at bounding box center [506, 214] width 5 height 5
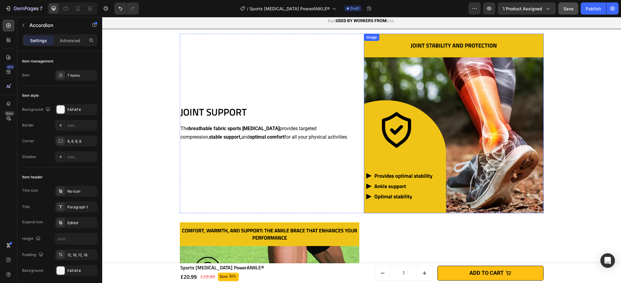
scroll to position [506, 0]
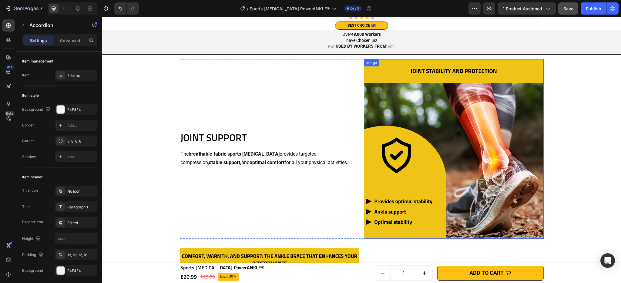
click at [402, 131] on img at bounding box center [454, 149] width 180 height 180
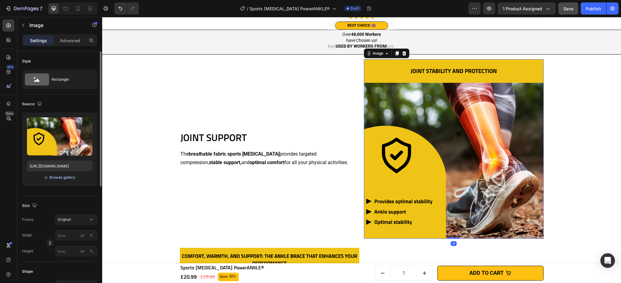
click at [61, 177] on div "Browse gallery" at bounding box center [62, 177] width 26 height 5
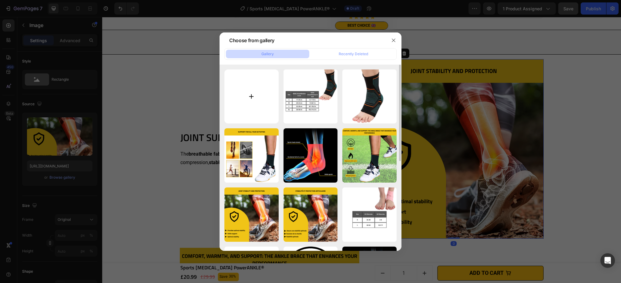
click at [233, 105] on input "file" at bounding box center [251, 96] width 54 height 54
type input "C:\fakepath\Sports Ankle Brace PowerANKLE® (3).webp"
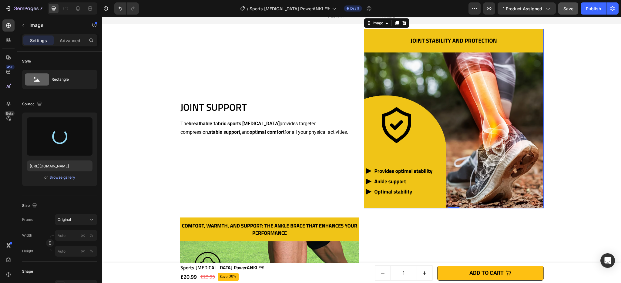
scroll to position [538, 0]
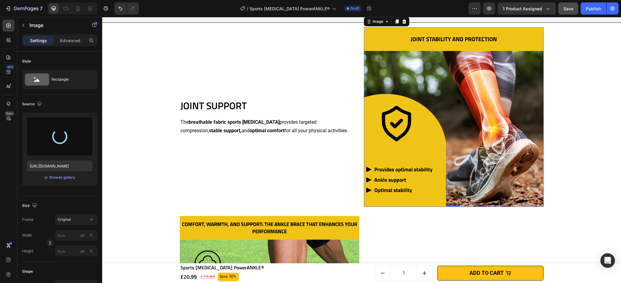
type input "https://cdn.shopify.com/s/files/1/0628/4109/4283/files/gempages_509438091501503…"
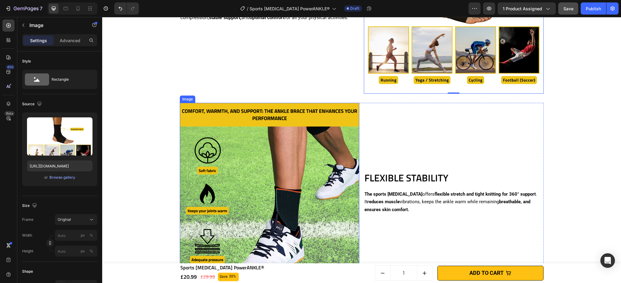
scroll to position [715, 0]
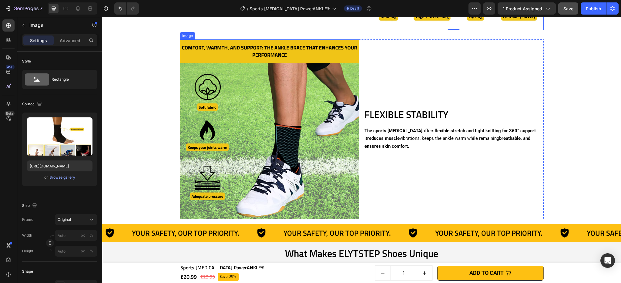
click at [289, 127] on img at bounding box center [270, 129] width 180 height 180
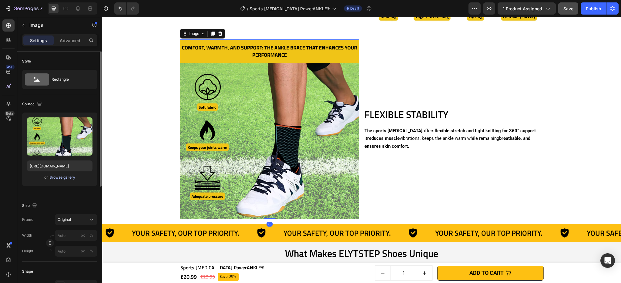
click at [66, 176] on div "Browse gallery" at bounding box center [62, 177] width 26 height 5
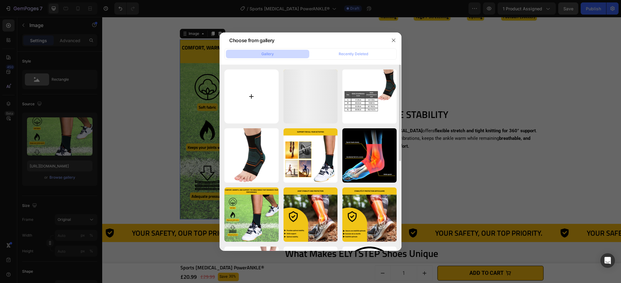
click at [241, 101] on input "file" at bounding box center [251, 96] width 54 height 54
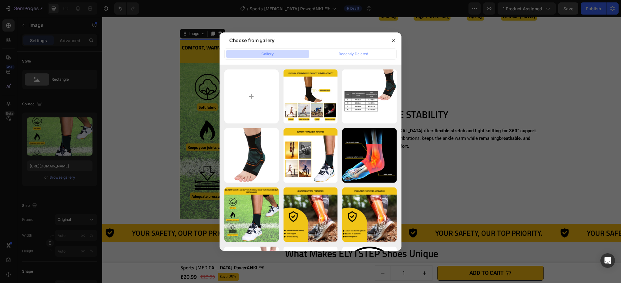
type input "C:\fakepath\Sports Ankle Brace PowerANKLE® (2).webp"
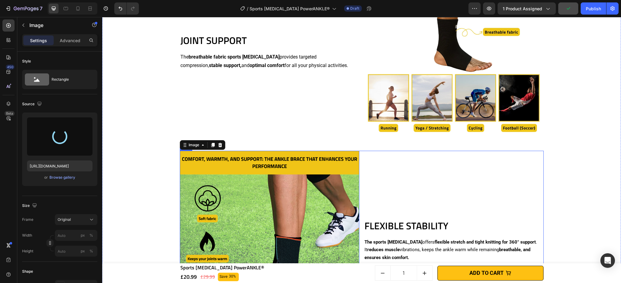
scroll to position [634, 0]
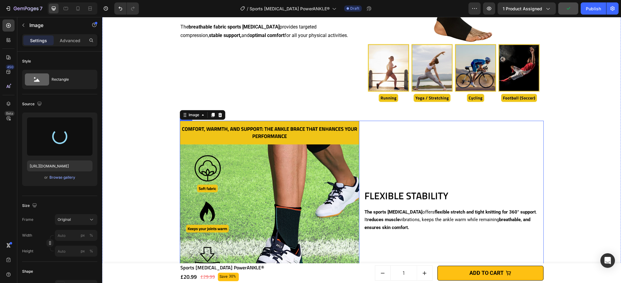
type input "https://cdn.shopify.com/s/files/1/0628/4109/4283/files/gempages_509438091501503…"
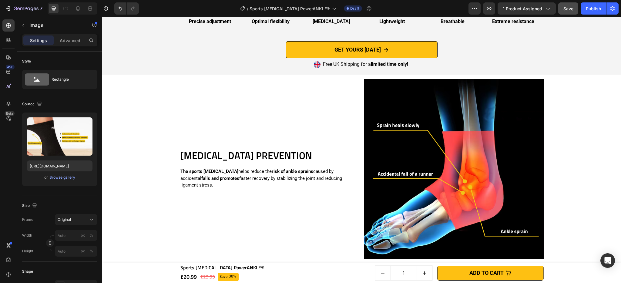
scroll to position [1047, 0]
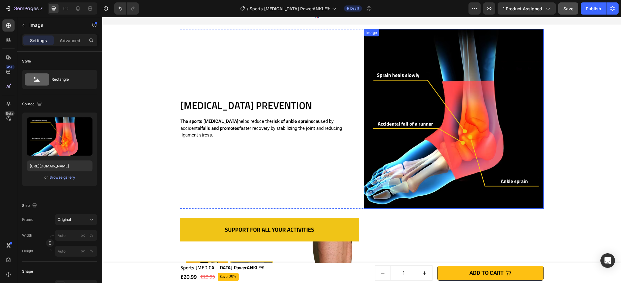
click at [462, 125] on img at bounding box center [454, 119] width 180 height 180
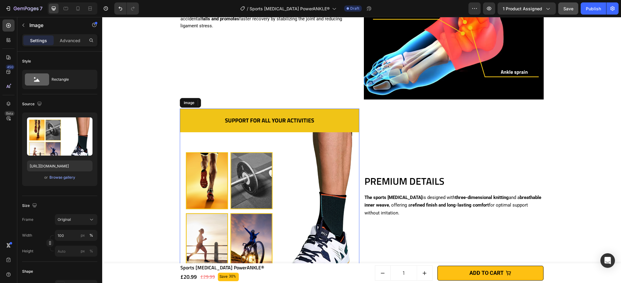
click at [238, 152] on img at bounding box center [270, 199] width 180 height 180
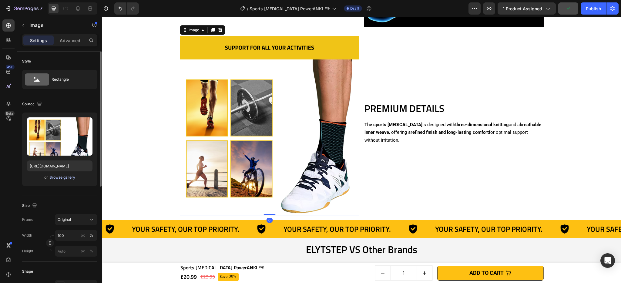
click at [70, 178] on div "Browse gallery" at bounding box center [62, 177] width 26 height 5
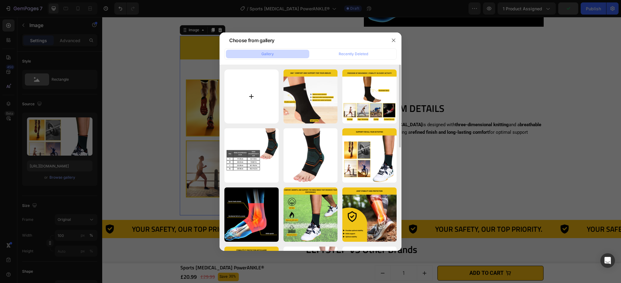
click at [254, 108] on input "file" at bounding box center [251, 96] width 54 height 54
type input "C:\fakepath\Sports Ankle Brace PowerANKLE® (4).webp"
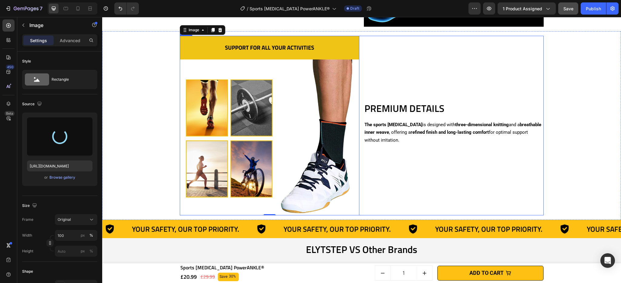
type input "https://cdn.shopify.com/s/files/1/0628/4109/4283/files/gempages_509438091501503…"
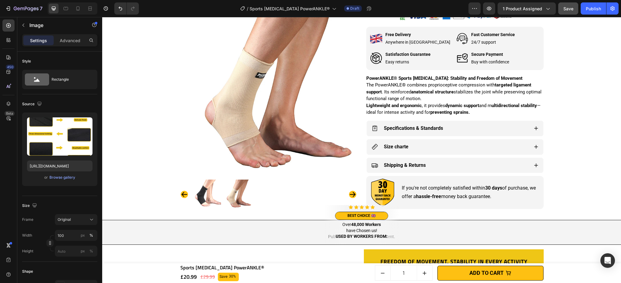
scroll to position [315, 0]
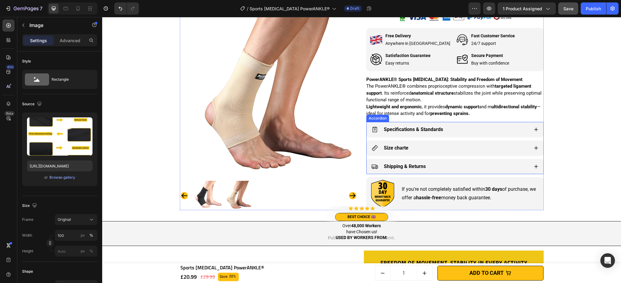
click at [449, 147] on div "Size charte" at bounding box center [450, 148] width 157 height 11
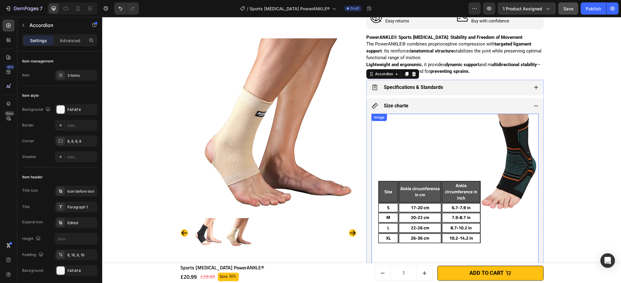
scroll to position [357, 0]
click at [417, 176] on img at bounding box center [455, 197] width 167 height 167
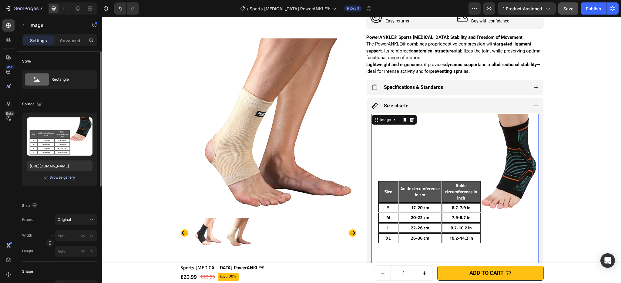
click at [60, 177] on div "Browse gallery" at bounding box center [62, 177] width 26 height 5
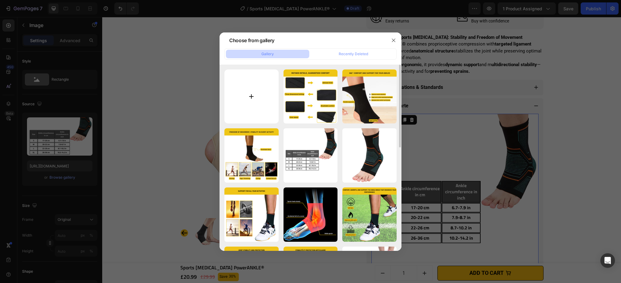
click at [251, 98] on input "file" at bounding box center [251, 96] width 54 height 54
type input "C:\fakepath\Sports Ankle Brace PowerANKLE® (5).webp"
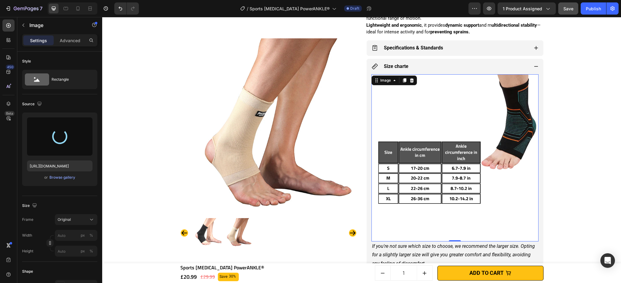
type input "https://cdn.shopify.com/s/files/1/0628/4109/4283/files/gempages_509438091501503…"
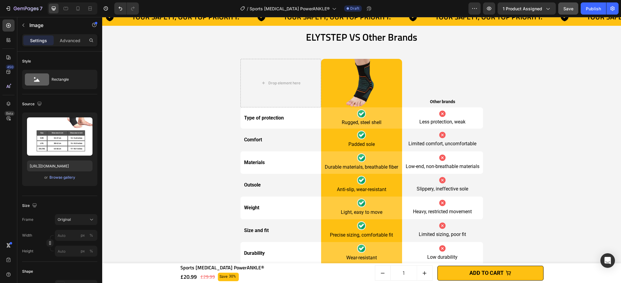
scroll to position [1560, 0]
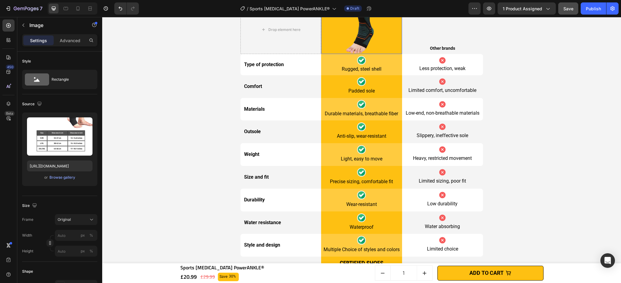
click at [360, 54] on img at bounding box center [361, 29] width 49 height 49
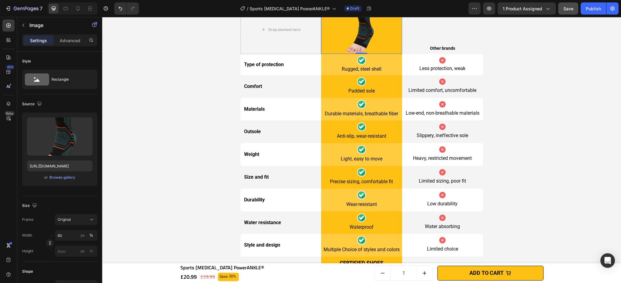
click at [361, 54] on img at bounding box center [361, 29] width 49 height 49
click at [59, 177] on div "Browse gallery" at bounding box center [62, 177] width 26 height 5
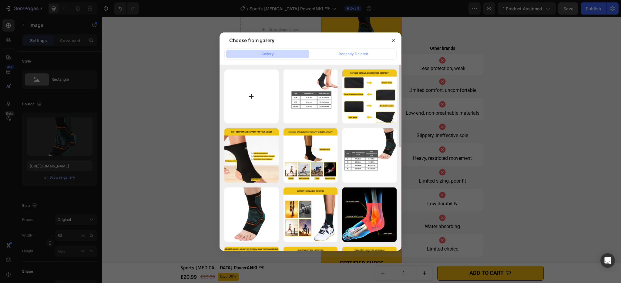
click at [249, 86] on input "file" at bounding box center [251, 96] width 54 height 54
type input "C:\fakepath\ELYTSTEP UK EDITOR 2.png"
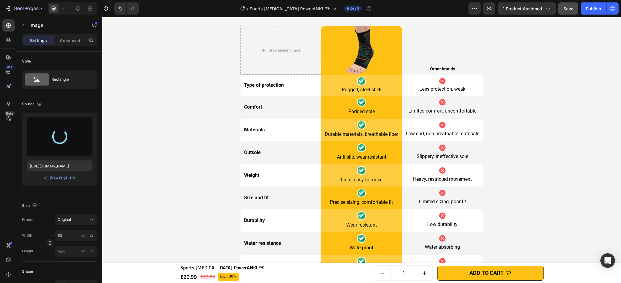
scroll to position [1610, 0]
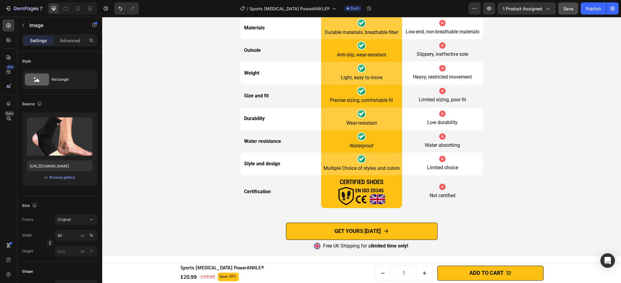
type input "[URL][DOMAIN_NAME]"
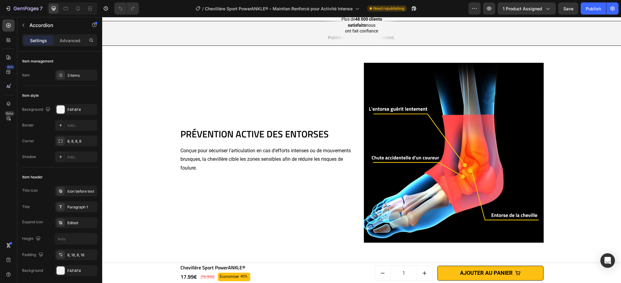
scroll to position [542, 0]
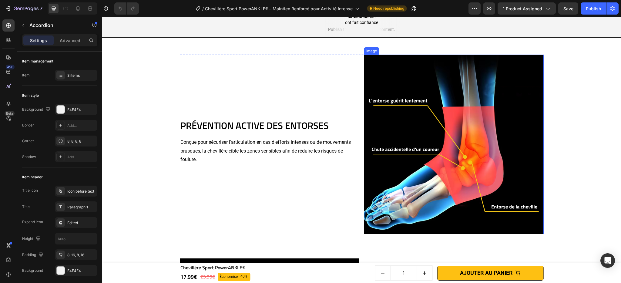
click at [412, 116] on img at bounding box center [454, 145] width 180 height 180
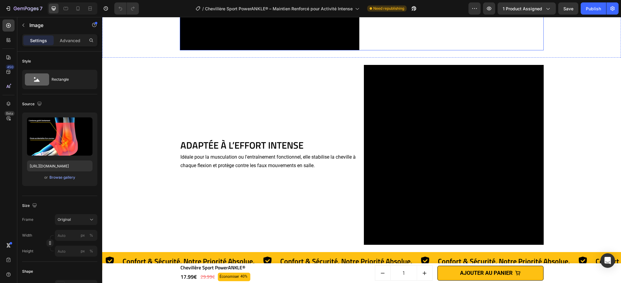
scroll to position [951, 0]
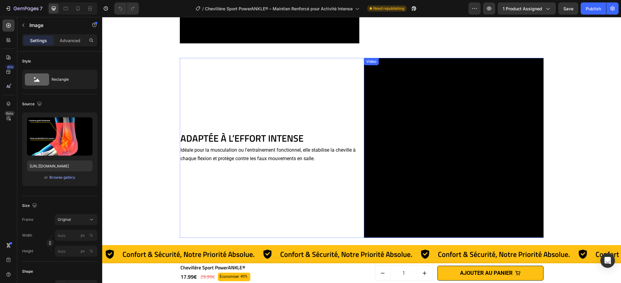
click at [340, 94] on div "ADAPTÉE À L’EFFORT INTENSE Heading Idéale pour la musculation ou l'entraînement…" at bounding box center [270, 148] width 180 height 180
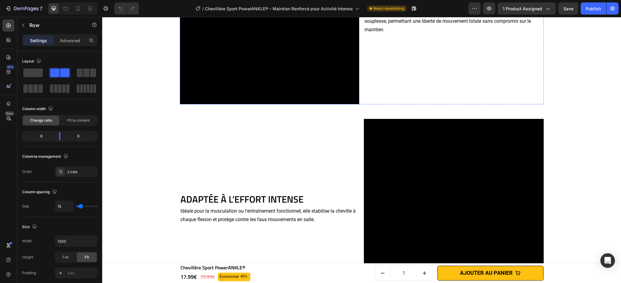
scroll to position [962, 0]
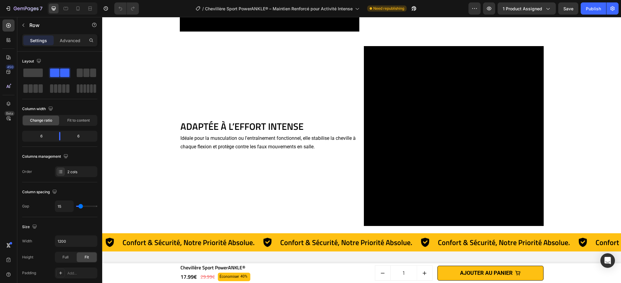
click at [342, 65] on div "ADAPTÉE À L’EFFORT INTENSE Heading Idéale pour la musculation ou l'entraînement…" at bounding box center [270, 136] width 180 height 180
click at [358, 54] on div "ADAPTÉE À L’EFFORT INTENSE Heading Idéale pour la musculation ou l'entraînement…" at bounding box center [362, 136] width 364 height 180
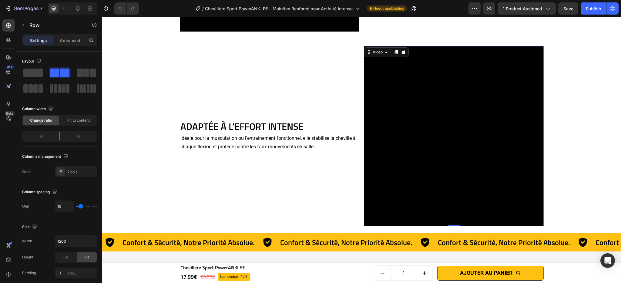
click at [384, 52] on div "Video 0" at bounding box center [454, 136] width 180 height 180
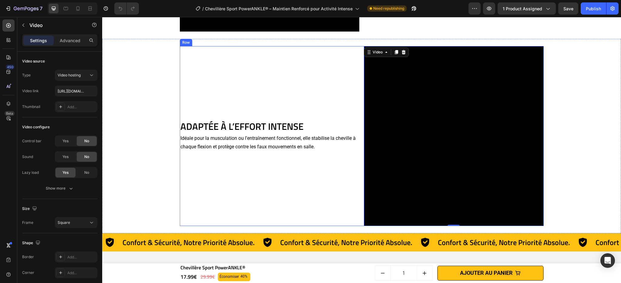
click at [342, 57] on div "ADAPTÉE À L’EFFORT INTENSE Heading Idéale pour la musculation ou l'entraînement…" at bounding box center [270, 136] width 180 height 180
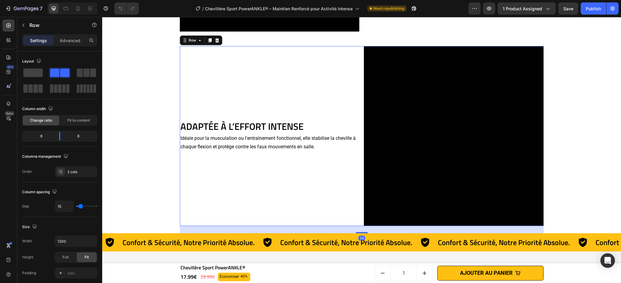
click at [334, 56] on div "ADAPTÉE À L’EFFORT INTENSE Heading Idéale pour la musculation ou l'entraînement…" at bounding box center [270, 136] width 180 height 180
click at [330, 66] on div "ADAPTÉE À L’EFFORT INTENSE Heading Idéale pour la musculation ou l'entraînement…" at bounding box center [270, 136] width 180 height 180
click at [321, 65] on div "ADAPTÉE À L’EFFORT INTENSE Heading Idéale pour la musculation ou l'entraînement…" at bounding box center [270, 136] width 180 height 180
click at [397, 72] on video at bounding box center [454, 136] width 180 height 180
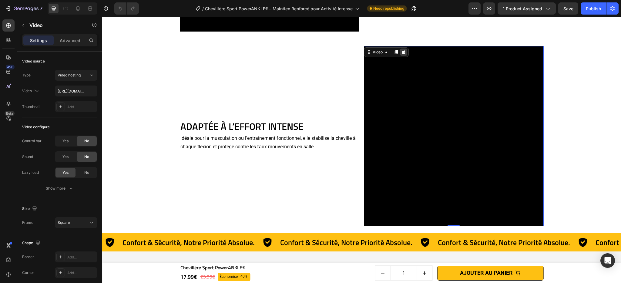
click at [401, 52] on icon at bounding box center [403, 52] width 5 height 5
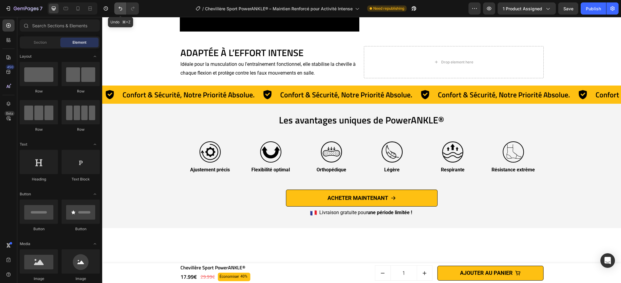
click at [120, 6] on icon "Undo/Redo" at bounding box center [120, 8] width 6 height 6
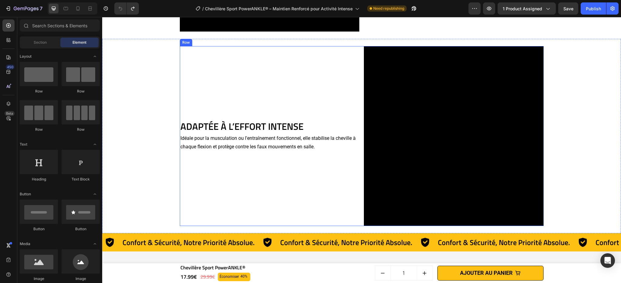
click at [331, 72] on div "ADAPTÉE À L’EFFORT INTENSE Heading Idéale pour la musculation ou l'entraînement…" at bounding box center [270, 136] width 180 height 180
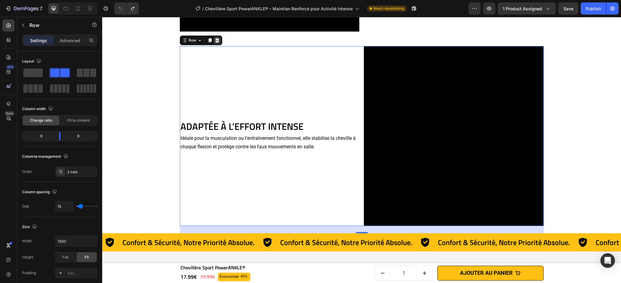
click at [215, 41] on icon at bounding box center [217, 40] width 4 height 4
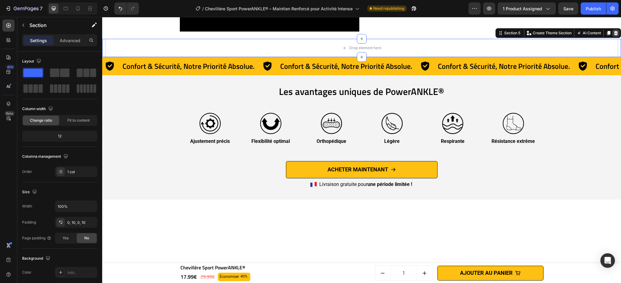
click at [614, 34] on icon at bounding box center [616, 33] width 5 height 5
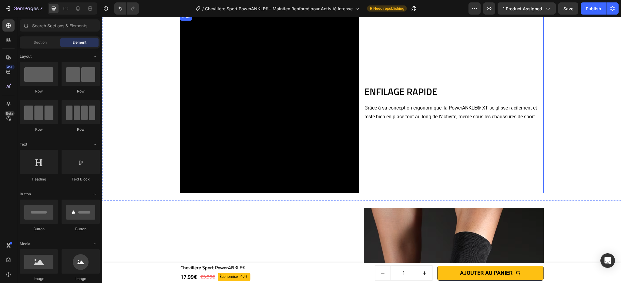
scroll to position [1077, 0]
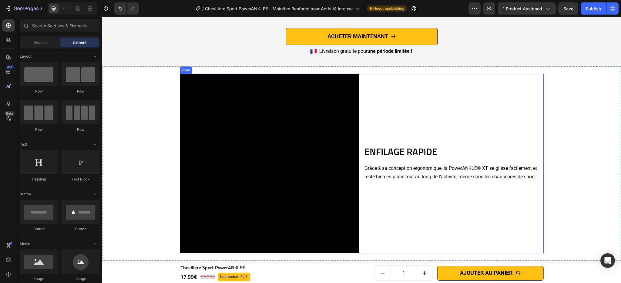
click at [395, 92] on div "ENFILAGE RAPIDE Heading Grâce à sa conception ergonomique, la PowerANKLE® XT se…" at bounding box center [454, 164] width 180 height 180
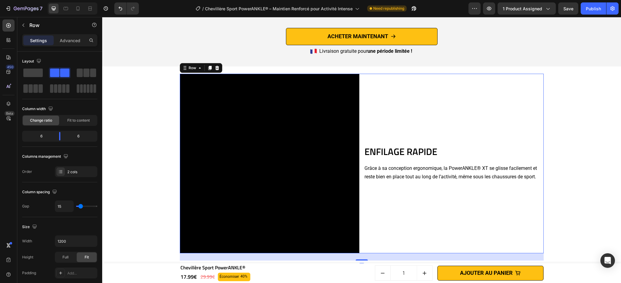
click at [437, 85] on div "ENFILAGE RAPIDE Heading Grâce à sa conception ergonomique, la PowerANKLE® XT se…" at bounding box center [454, 164] width 180 height 180
click at [217, 68] on div at bounding box center [217, 67] width 7 height 7
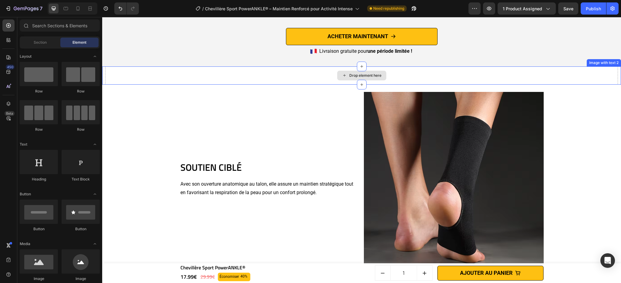
click at [464, 72] on div "Drop element here" at bounding box center [361, 75] width 513 height 18
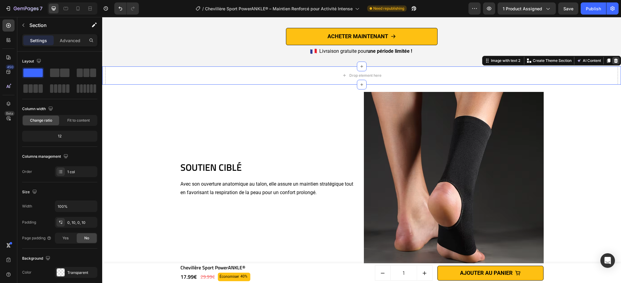
click at [614, 63] on icon at bounding box center [616, 60] width 5 height 5
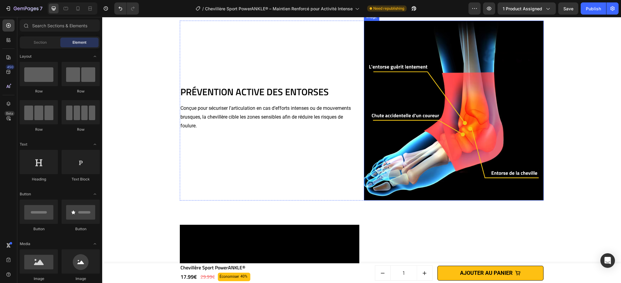
scroll to position [590, 0]
click at [408, 119] on img at bounding box center [454, 111] width 180 height 180
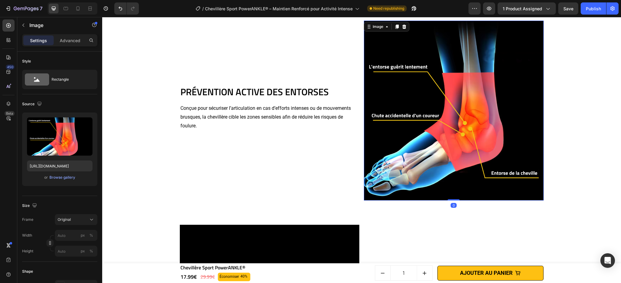
click at [435, 102] on img at bounding box center [454, 111] width 180 height 180
click at [63, 178] on div "Browse gallery" at bounding box center [62, 177] width 26 height 5
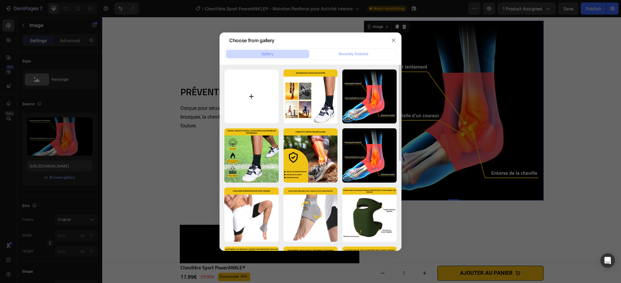
click at [253, 93] on input "file" at bounding box center [251, 96] width 54 height 54
type input "C:\fakepath\Chevillère Sport PowerANKLE® (3).webp"
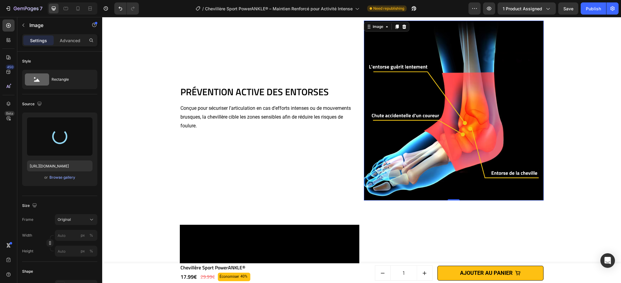
type input "https://cdn.shopify.com/s/files/1/0669/2847/6397/files/gempages_498740458483090…"
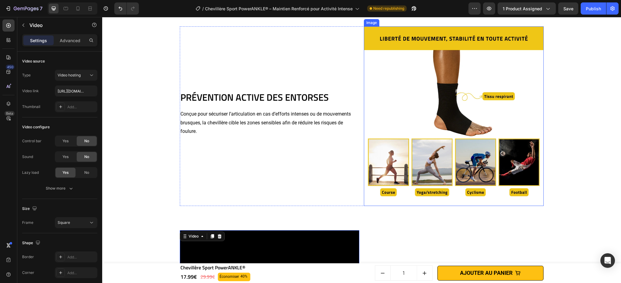
scroll to position [541, 0]
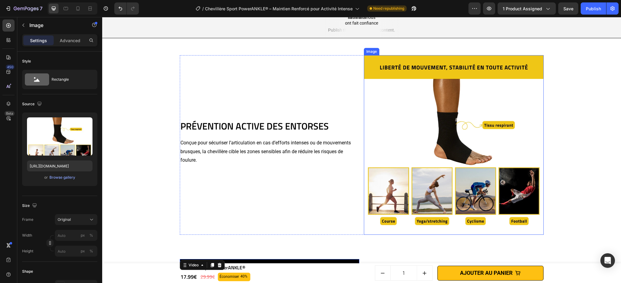
click at [436, 174] on img at bounding box center [454, 145] width 180 height 180
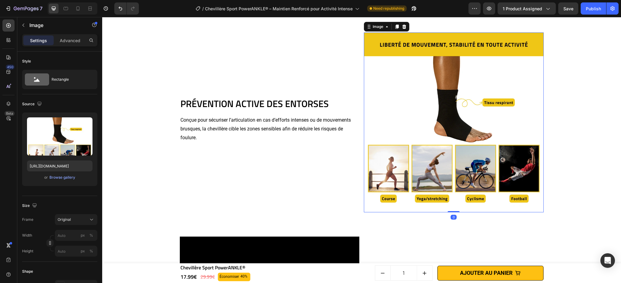
scroll to position [724, 0]
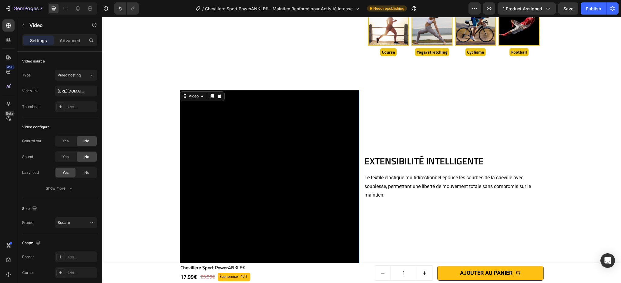
click at [264, 129] on video at bounding box center [270, 180] width 180 height 180
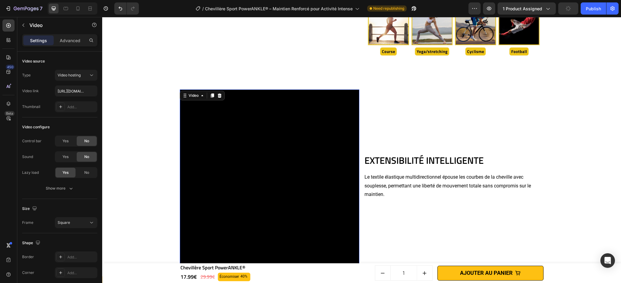
scroll to position [725, 0]
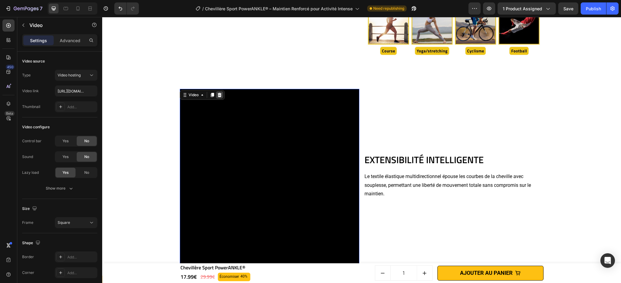
click at [218, 95] on icon at bounding box center [219, 95] width 4 height 4
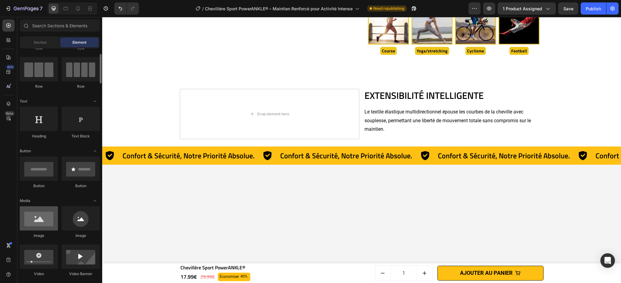
scroll to position [42, 0]
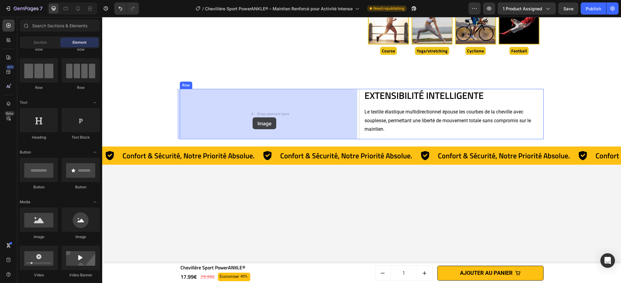
drag, startPoint x: 138, startPoint y: 241, endPoint x: 255, endPoint y: 113, distance: 173.7
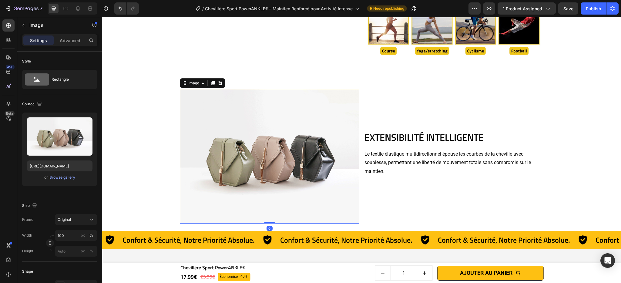
click at [237, 140] on img at bounding box center [270, 156] width 180 height 135
click at [220, 84] on icon at bounding box center [220, 83] width 5 height 5
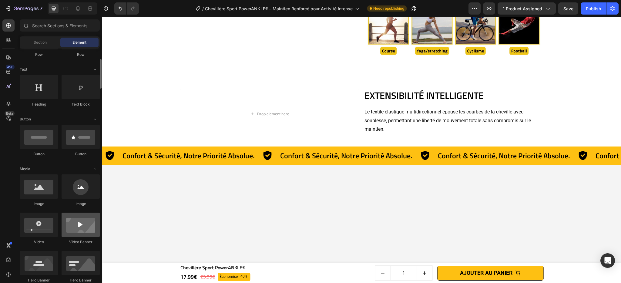
scroll to position [76, 0]
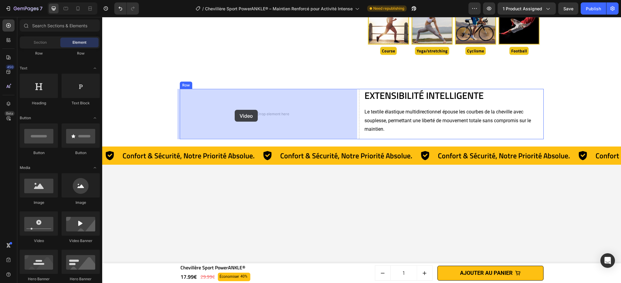
drag, startPoint x: 143, startPoint y: 243, endPoint x: 235, endPoint y: 110, distance: 161.4
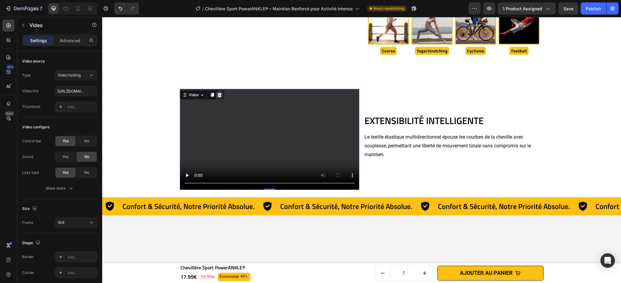
click at [218, 97] on icon at bounding box center [219, 95] width 5 height 5
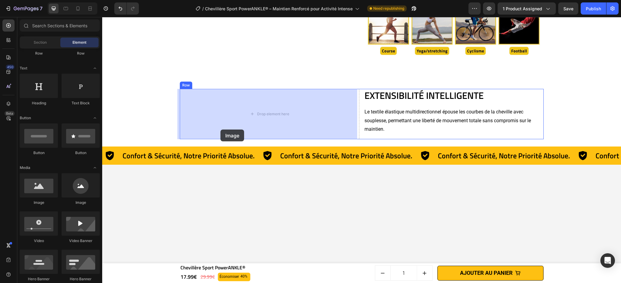
drag, startPoint x: 134, startPoint y: 205, endPoint x: 229, endPoint y: 117, distance: 129.2
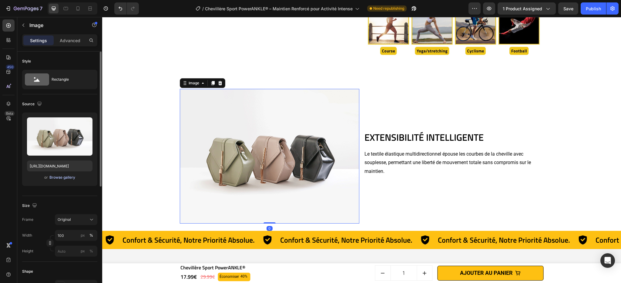
click at [55, 179] on div "Browse gallery" at bounding box center [62, 177] width 26 height 5
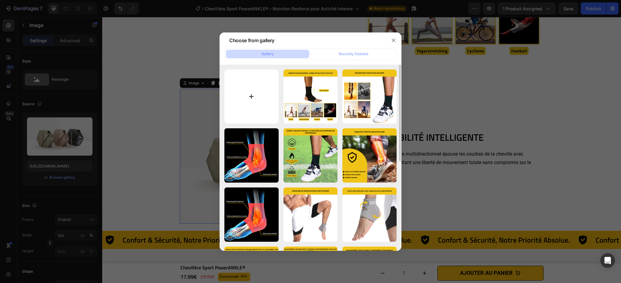
click at [253, 91] on input "file" at bounding box center [251, 96] width 54 height 54
type input "C:\fakepath\Chevillère Sport PowerANKLE® (2).webp"
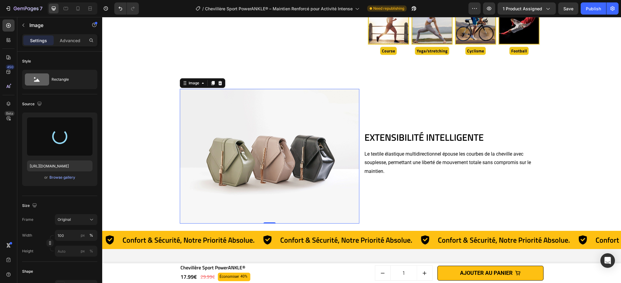
type input "https://cdn.shopify.com/s/files/1/0669/2847/6397/files/gempages_498740458483090…"
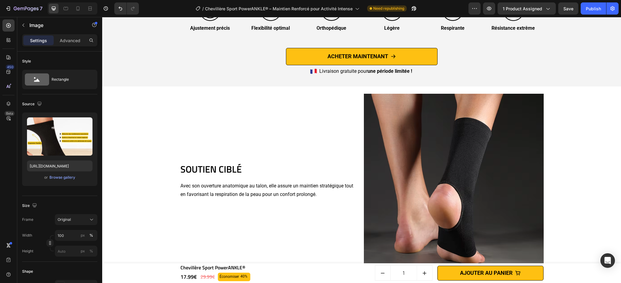
scroll to position [1136, 0]
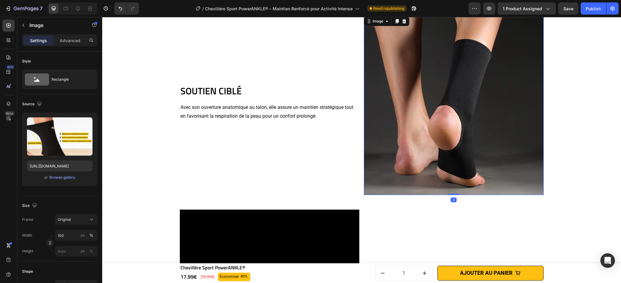
click at [413, 93] on img at bounding box center [454, 105] width 180 height 180
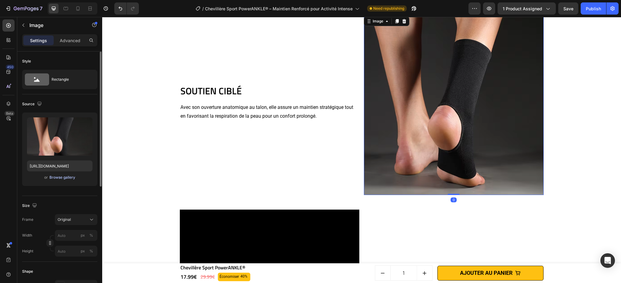
click at [72, 177] on div "Browse gallery" at bounding box center [62, 177] width 26 height 5
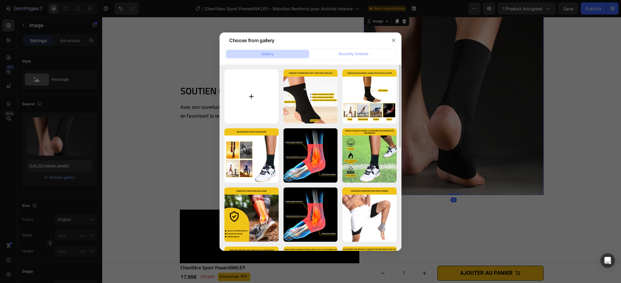
click at [252, 115] on input "file" at bounding box center [251, 96] width 54 height 54
type input "C:\fakepath\Chevillère Sport PowerANKLE®.webp"
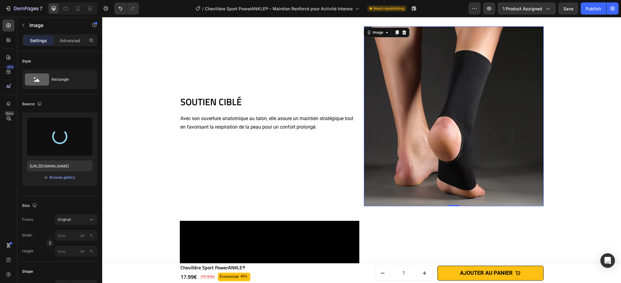
scroll to position [1655, 0]
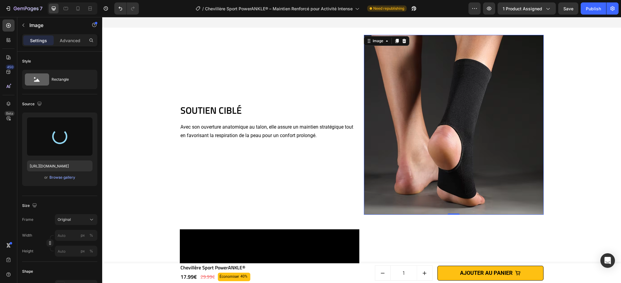
type input "https://cdn.shopify.com/s/files/1/0669/2847/6397/files/gempages_498740458483090…"
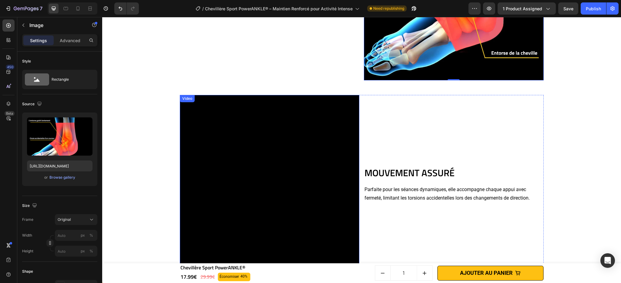
scroll to position [1902, 0]
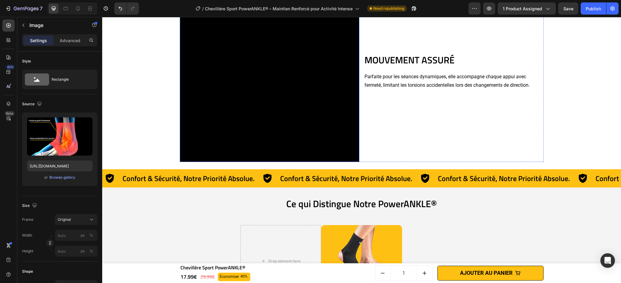
click at [283, 83] on video at bounding box center [270, 72] width 180 height 180
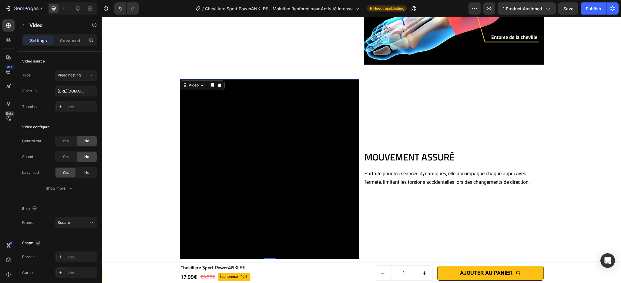
scroll to position [1804, 0]
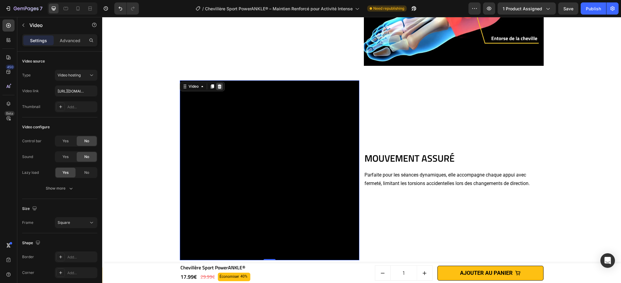
click at [217, 85] on icon at bounding box center [219, 86] width 4 height 4
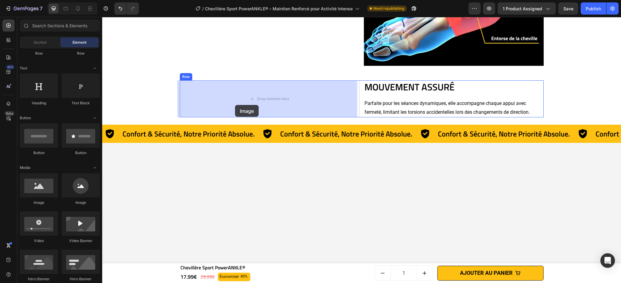
drag, startPoint x: 136, startPoint y: 204, endPoint x: 248, endPoint y: 86, distance: 163.0
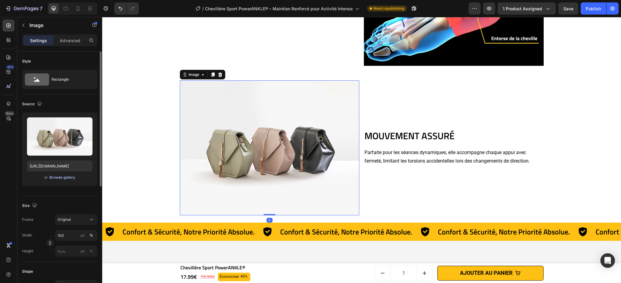
click at [52, 179] on div "Browse gallery" at bounding box center [62, 177] width 26 height 5
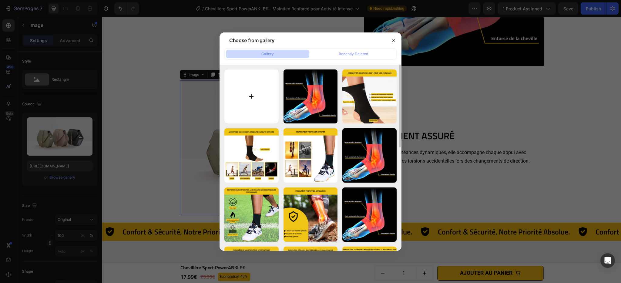
click at [226, 106] on input "file" at bounding box center [251, 96] width 54 height 54
type input "C:\fakepath\Chevillère Sport PowerANKLE® (4).webp"
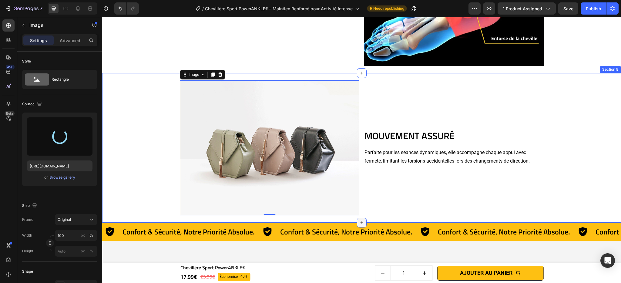
type input "https://cdn.shopify.com/s/files/1/0669/2847/6397/files/gempages_498740458483090…"
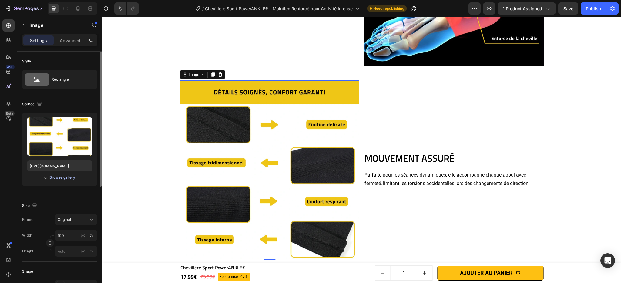
click at [56, 180] on div "Browse gallery" at bounding box center [62, 177] width 26 height 5
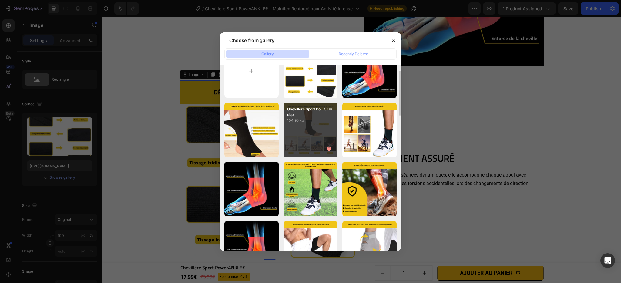
scroll to position [0, 0]
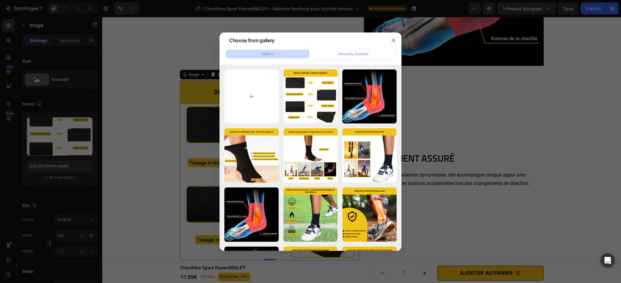
click at [467, 108] on div at bounding box center [310, 141] width 621 height 283
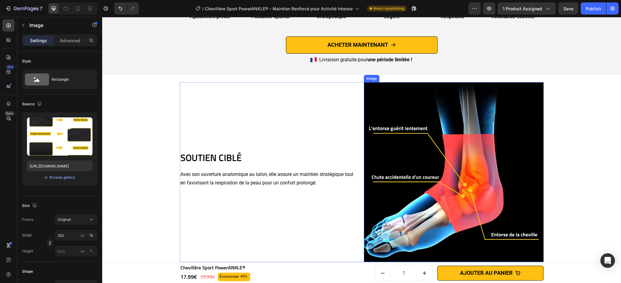
scroll to position [1011, 0]
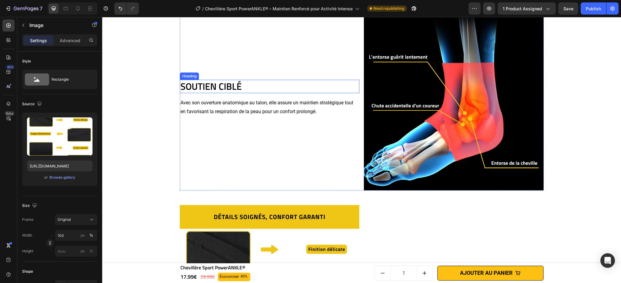
click at [230, 87] on h2 "SOUTIEN CIBLÉ" at bounding box center [270, 86] width 180 height 13
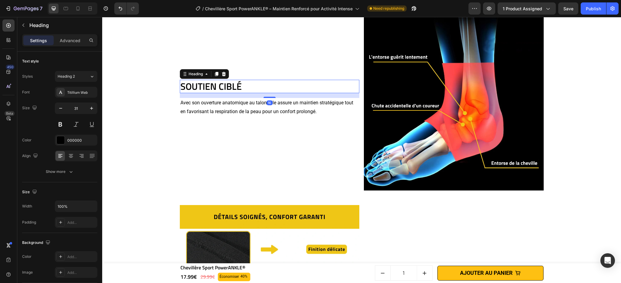
click at [230, 87] on h2 "SOUTIEN CIBLÉ" at bounding box center [270, 86] width 180 height 13
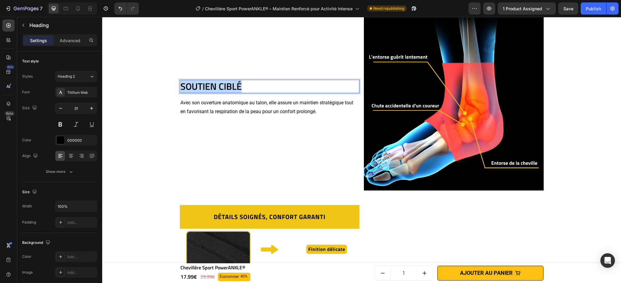
click at [230, 87] on p "SOUTIEN CIBLÉ" at bounding box center [269, 86] width 179 height 12
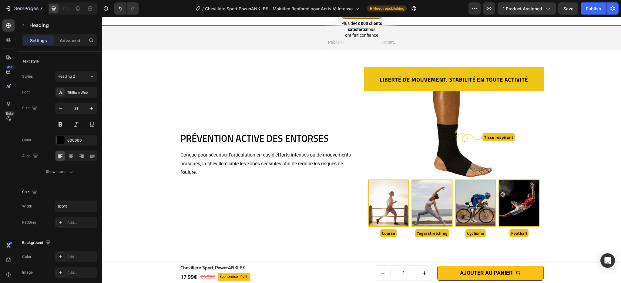
scroll to position [531, 0]
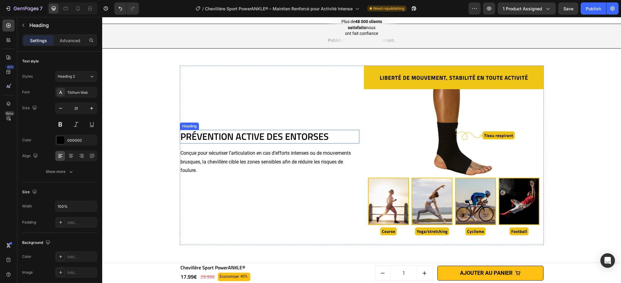
click at [239, 143] on h2 "PRÉVENTION ACTIVE DES ENTORSES" at bounding box center [270, 136] width 180 height 13
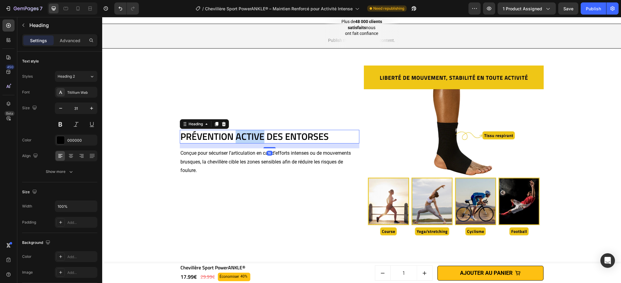
click at [239, 143] on h2 "PRÉVENTION ACTIVE DES ENTORSES" at bounding box center [270, 136] width 180 height 13
click at [239, 143] on p "PRÉVENTION ACTIVE DES ENTORSES" at bounding box center [269, 136] width 179 height 12
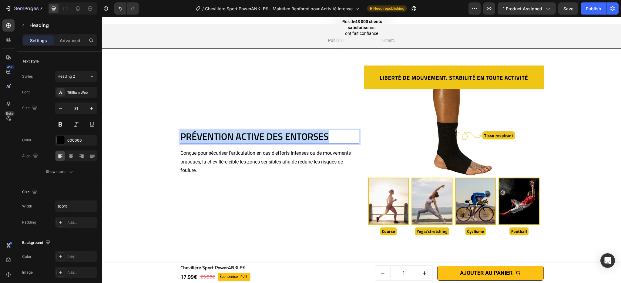
click at [239, 143] on p "PRÉVENTION ACTIVE DES ENTORSES" at bounding box center [269, 136] width 179 height 12
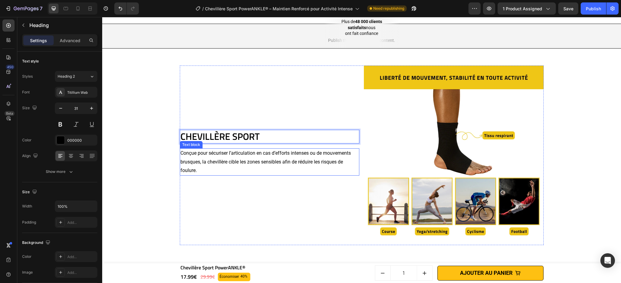
click at [245, 175] on p "Conçue pour sécuriser l’articulation en cas d’efforts intenses ou de mouvements…" at bounding box center [269, 162] width 179 height 26
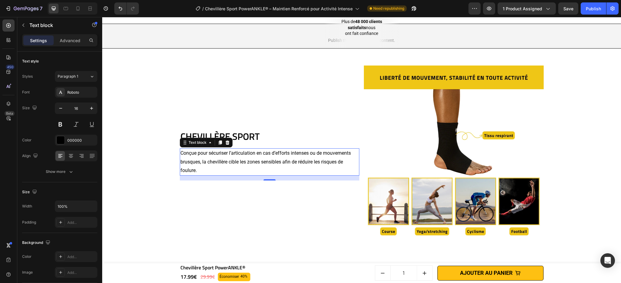
click at [229, 175] on p "Conçue pour sécuriser l’articulation en cas d’efforts intenses ou de mouvements…" at bounding box center [269, 162] width 179 height 26
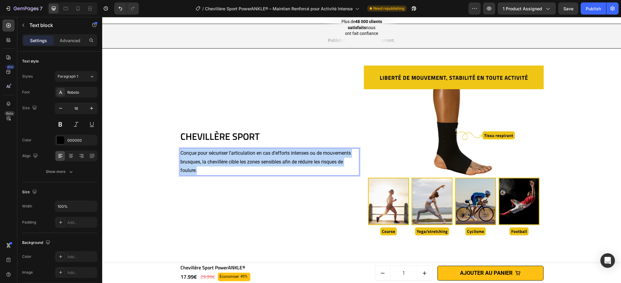
click at [229, 175] on p "Conçue pour sécuriser l’articulation en cas d’efforts intenses ou de mouvements…" at bounding box center [269, 162] width 179 height 26
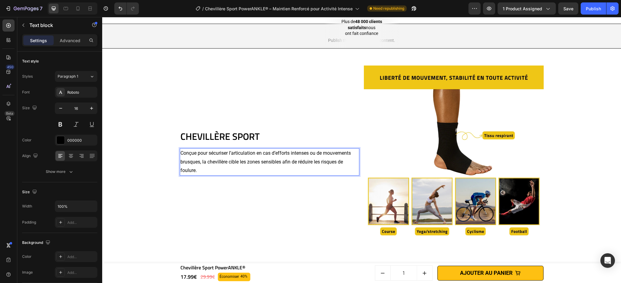
scroll to position [527, 0]
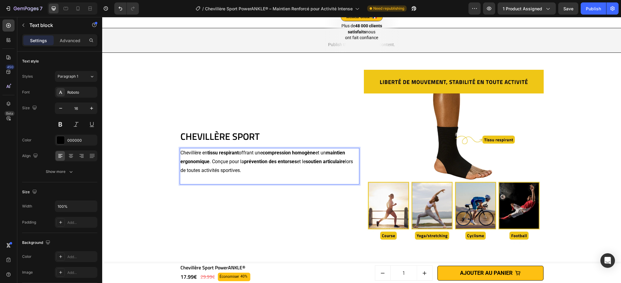
click at [266, 164] on strong "prévention des entorses" at bounding box center [270, 162] width 53 height 6
click at [203, 184] on p "Rich Text Editor. Editing area: main" at bounding box center [269, 179] width 179 height 9
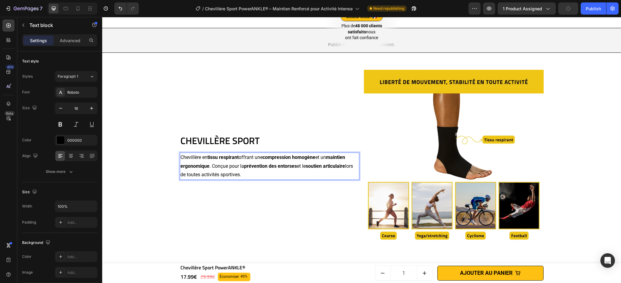
scroll to position [531, 0]
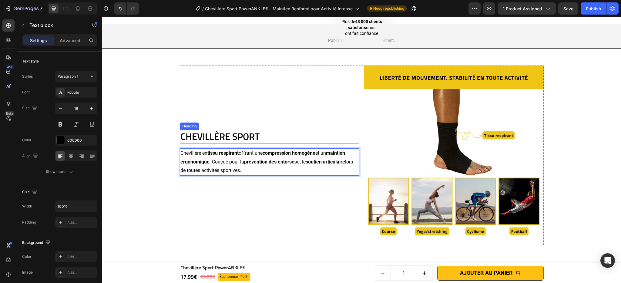
click at [228, 143] on p "CHEVILLÈRE SPORT" at bounding box center [269, 136] width 179 height 12
click at [255, 165] on strong "prévention des entorses" at bounding box center [270, 162] width 53 height 6
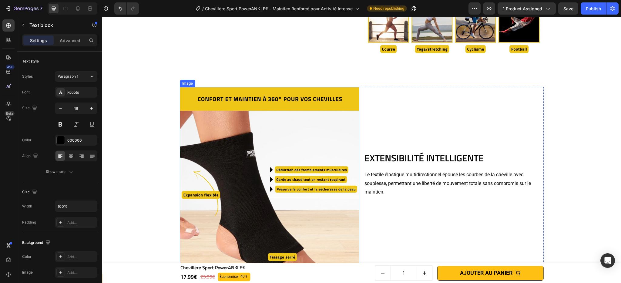
scroll to position [762, 0]
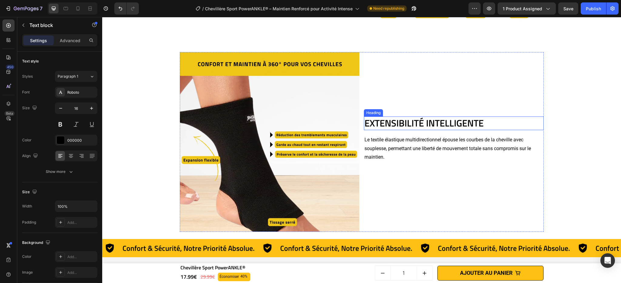
click at [405, 125] on h2 "EXTENSIBILITÉ INTELLIGENTE" at bounding box center [454, 122] width 180 height 13
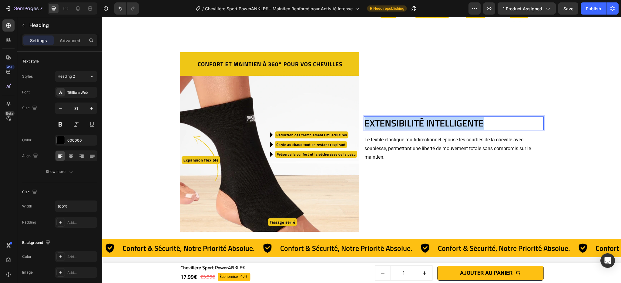
click at [405, 125] on p "EXTENSIBILITÉ INTELLIGENTE" at bounding box center [454, 123] width 179 height 12
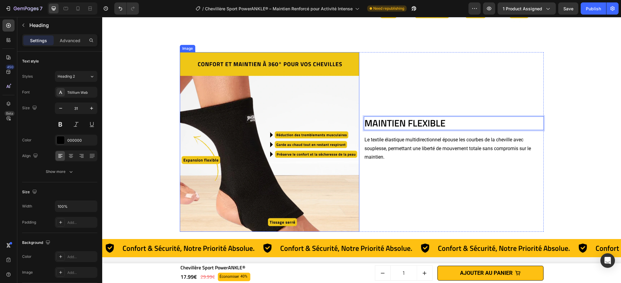
click at [399, 148] on p "Le textile élastique multidirectionnel épouse les courbes de la cheville avec s…" at bounding box center [454, 149] width 179 height 26
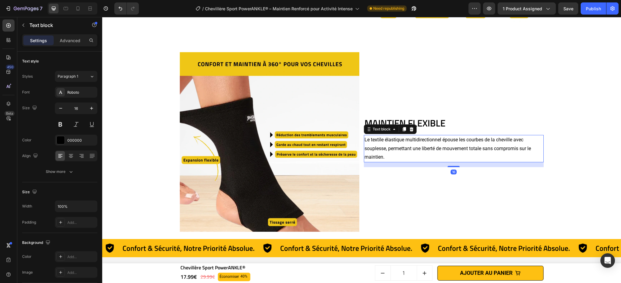
click at [399, 148] on p "Le textile élastique multidirectionnel épouse les courbes de la cheville avec s…" at bounding box center [454, 149] width 179 height 26
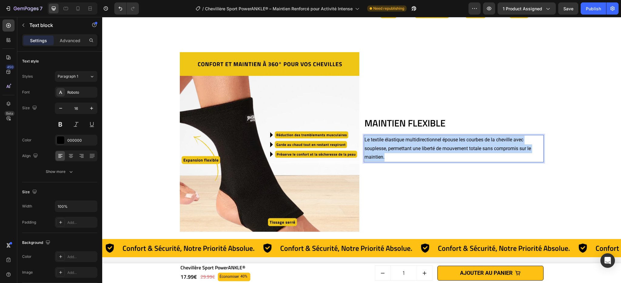
click at [399, 148] on p "Le textile élastique multidirectionnel épouse les courbes de la cheville avec s…" at bounding box center [454, 149] width 179 height 26
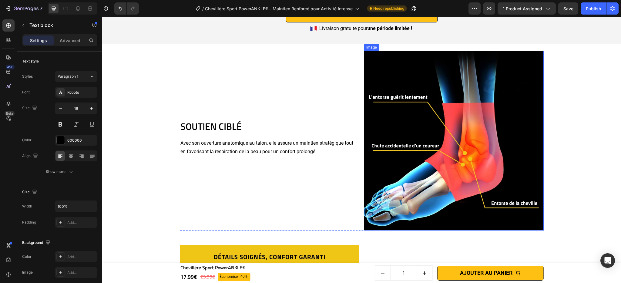
scroll to position [1106, 0]
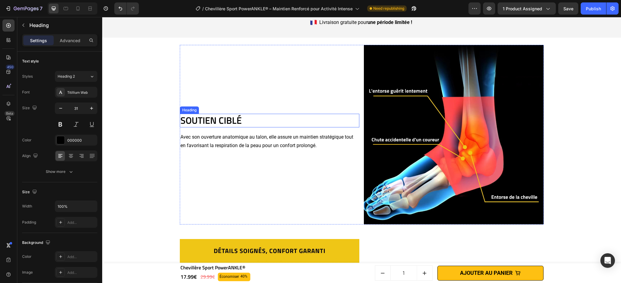
click at [224, 119] on h2 "SOUTIEN CIBLÉ" at bounding box center [270, 120] width 180 height 13
click at [224, 119] on p "SOUTIEN CIBLÉ" at bounding box center [269, 120] width 179 height 12
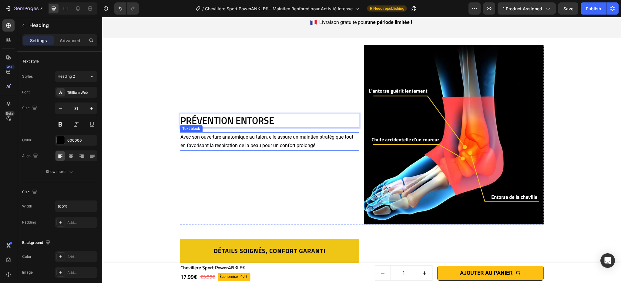
drag, startPoint x: 238, startPoint y: 144, endPoint x: 238, endPoint y: 140, distance: 4.0
click at [238, 144] on p "Avec son ouverture anatomique au talon, elle assure un maintien stratégique tou…" at bounding box center [269, 142] width 179 height 18
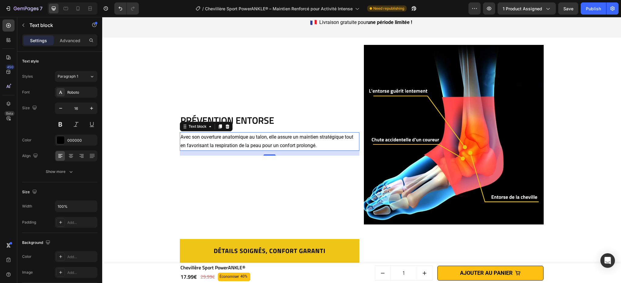
click at [204, 141] on p "Avec son ouverture anatomique au talon, elle assure un maintien stratégique tou…" at bounding box center [269, 142] width 179 height 18
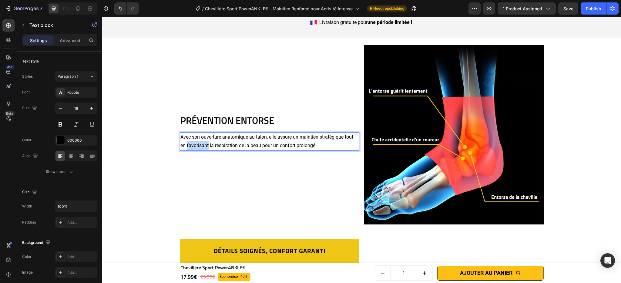
click at [204, 141] on p "Avec son ouverture anatomique au talon, elle assure un maintien stratégique tou…" at bounding box center [269, 142] width 179 height 18
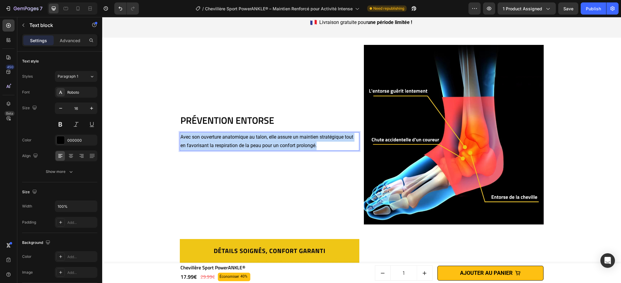
click at [204, 141] on p "Avec son ouverture anatomique au talon, elle assure un maintien stratégique tou…" at bounding box center [269, 142] width 179 height 18
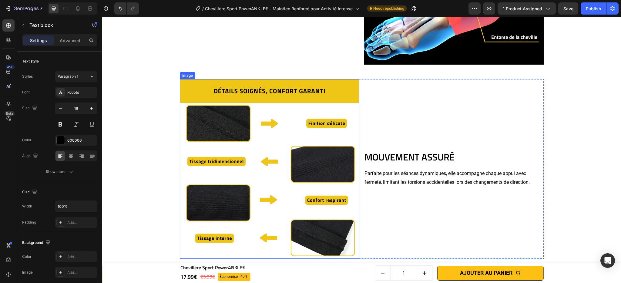
scroll to position [1311, 0]
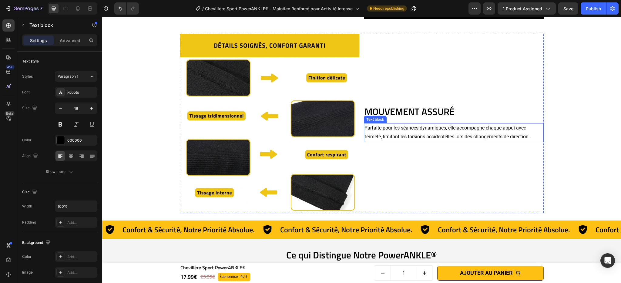
click at [411, 109] on h2 "MOUVEMENT ASSURÉ" at bounding box center [454, 111] width 180 height 13
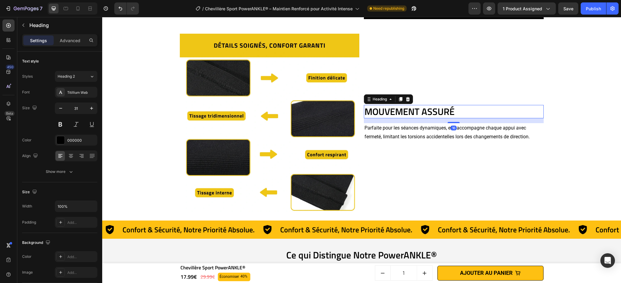
click at [411, 109] on h2 "MOUVEMENT ASSURÉ" at bounding box center [454, 111] width 180 height 13
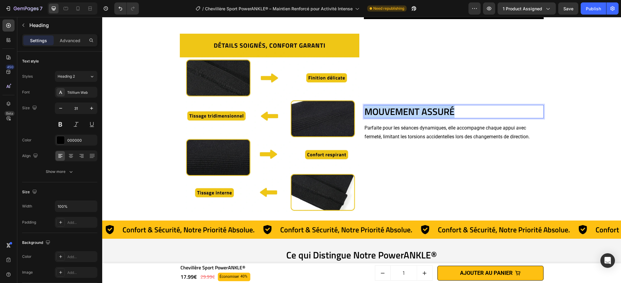
click at [411, 109] on p "MOUVEMENT ASSURÉ" at bounding box center [454, 112] width 179 height 12
click at [399, 138] on p "Parfaite pour les séances dynamiques, elle accompagne chaque appui avec fermeté…" at bounding box center [454, 133] width 179 height 18
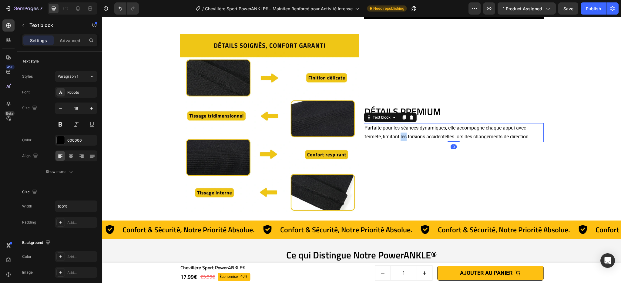
click at [399, 138] on p "Parfaite pour les séances dynamiques, elle accompagne chaque appui avec fermeté…" at bounding box center [454, 133] width 179 height 18
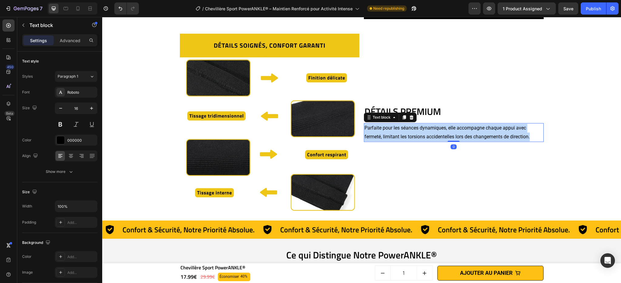
click at [399, 138] on p "Parfaite pour les séances dynamiques, elle accompagne chaque appui avec fermeté…" at bounding box center [454, 133] width 179 height 18
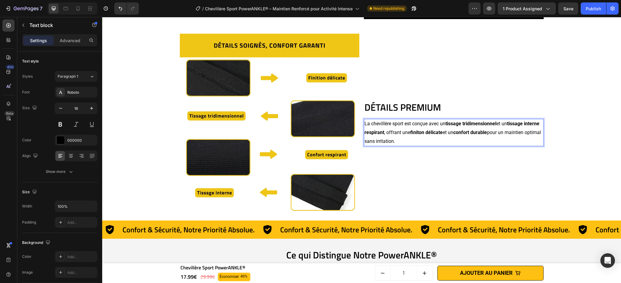
scroll to position [1307, 0]
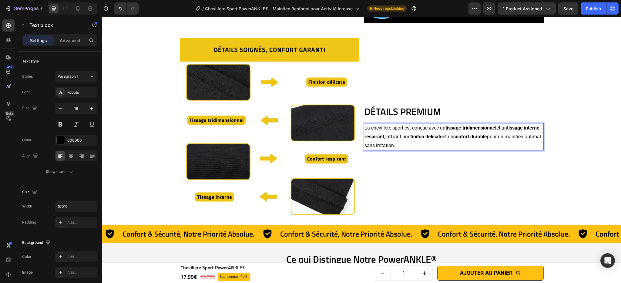
click at [375, 130] on p "La chevillère sport est conçue avec un tissage tridimensionnel et un tissage in…" at bounding box center [454, 137] width 179 height 26
drag, startPoint x: 367, startPoint y: 129, endPoint x: 404, endPoint y: 127, distance: 36.8
click at [404, 127] on p "La chevillère sport est conçue avec un tissage tridimensionnel et un tissage in…" at bounding box center [454, 137] width 179 height 26
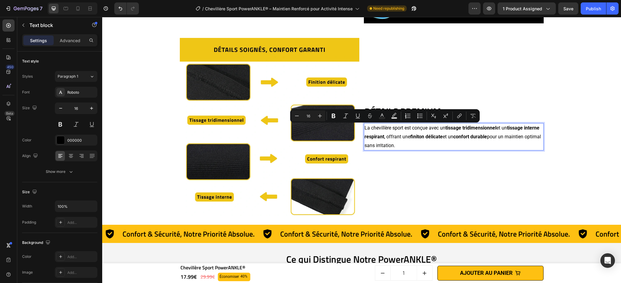
click at [419, 133] on p "La chevillère sport est conçue avec un tissage tridimensionnel et un tissage in…" at bounding box center [454, 137] width 179 height 26
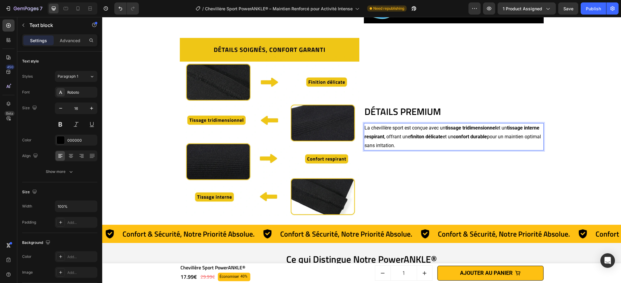
click at [374, 130] on p "La chevillère sport est conçue avec un tissage tridimensionnel et un tissage in…" at bounding box center [454, 137] width 179 height 26
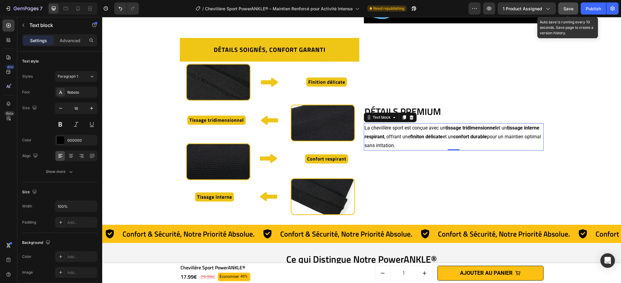
click at [564, 8] on span "Save" at bounding box center [569, 8] width 10 height 5
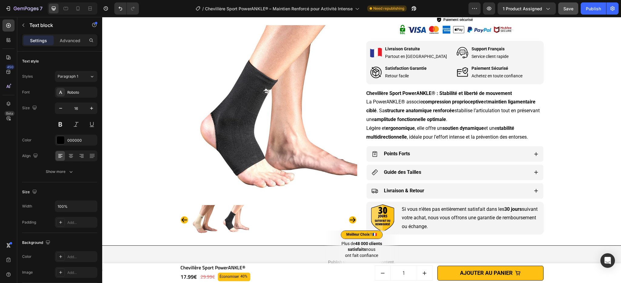
scroll to position [315, 0]
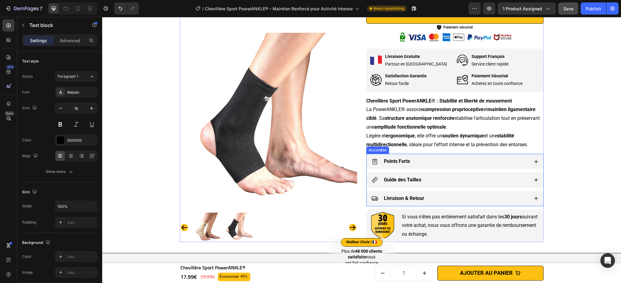
click at [534, 179] on icon at bounding box center [536, 179] width 5 height 5
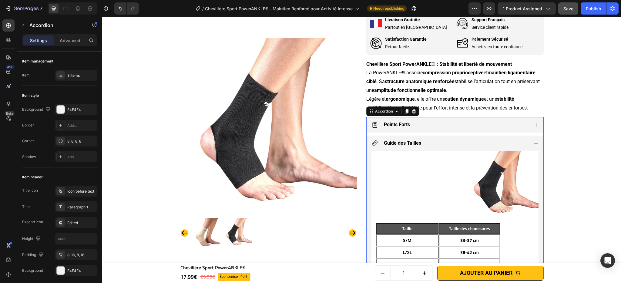
scroll to position [302, 0]
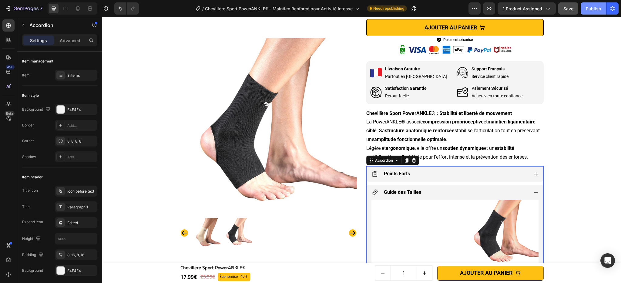
click at [592, 8] on div "Publish" at bounding box center [593, 8] width 15 height 6
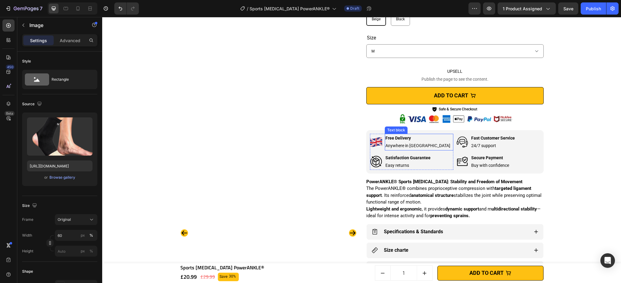
scroll to position [141, 0]
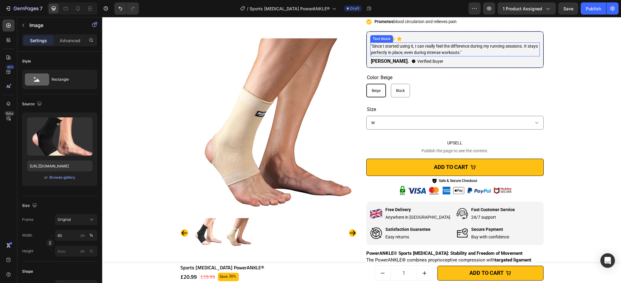
click at [378, 45] on p ""Since I started using it, I can really feel the difference during my running s…" at bounding box center [455, 49] width 168 height 13
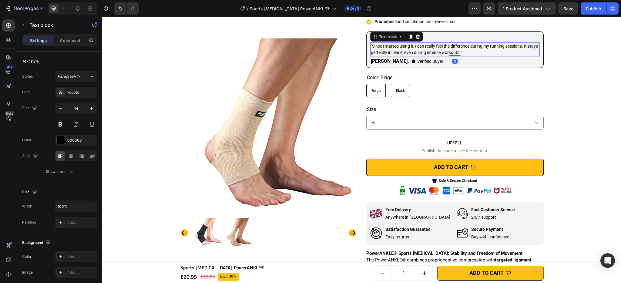
click at [379, 48] on p ""Since I started using it, I can really feel the difference during my running s…" at bounding box center [455, 49] width 168 height 13
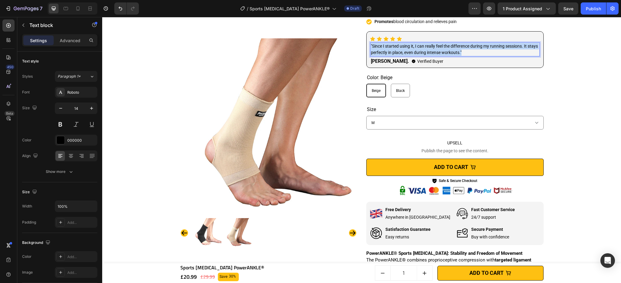
click at [379, 48] on p ""Since I started using it, I can really feel the difference during my running s…" at bounding box center [455, 49] width 168 height 13
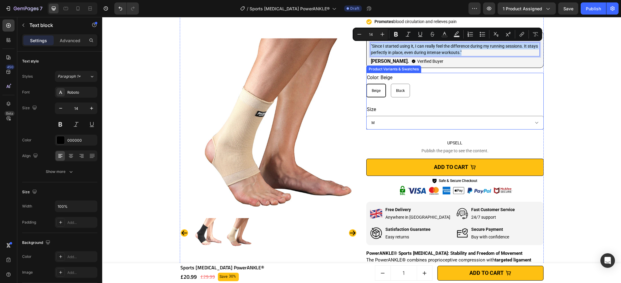
scroll to position [85, 0]
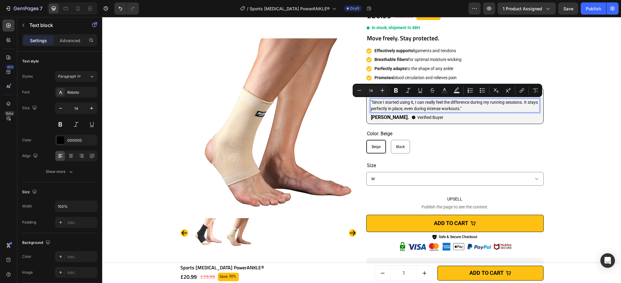
click at [385, 101] on p ""Since I started using it, I can really feel the difference during my running s…" at bounding box center [455, 105] width 168 height 13
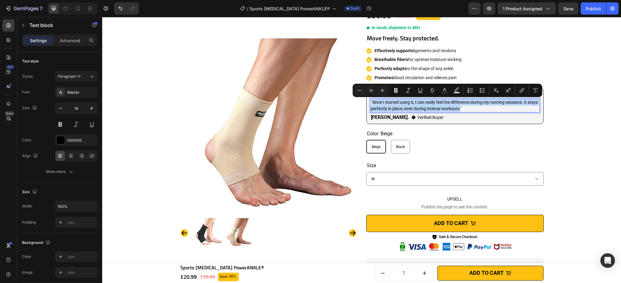
drag, startPoint x: 370, startPoint y: 103, endPoint x: 469, endPoint y: 109, distance: 100.0
click at [469, 109] on p ""Since I started using it, I can really feel the difference during my running s…" at bounding box center [455, 105] width 168 height 13
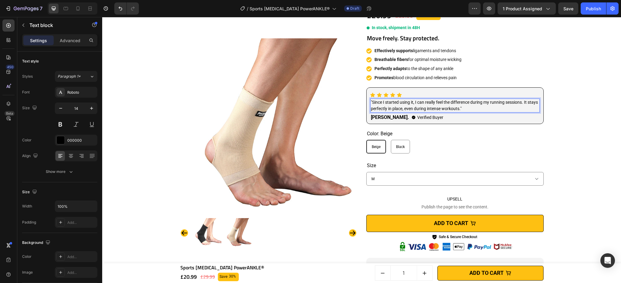
click at [380, 103] on p ""Since I started using it, I can really feel the difference during my running s…" at bounding box center [455, 105] width 168 height 13
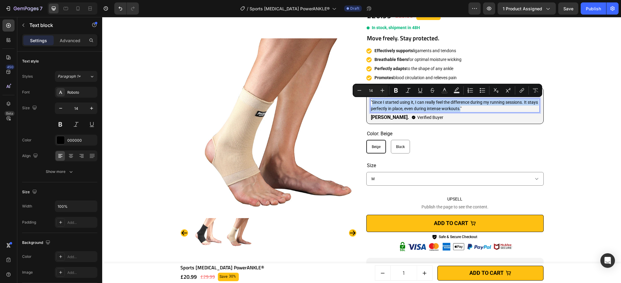
drag, startPoint x: 371, startPoint y: 102, endPoint x: 470, endPoint y: 109, distance: 99.7
click at [470, 109] on p ""Since I started using it, I can really feel the difference during my running s…" at bounding box center [455, 105] width 168 height 13
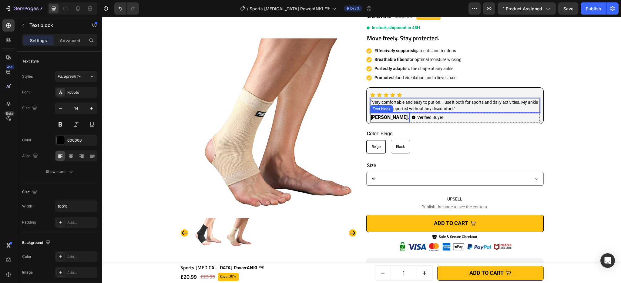
click at [382, 117] on strong "[PERSON_NAME]" at bounding box center [389, 117] width 37 height 6
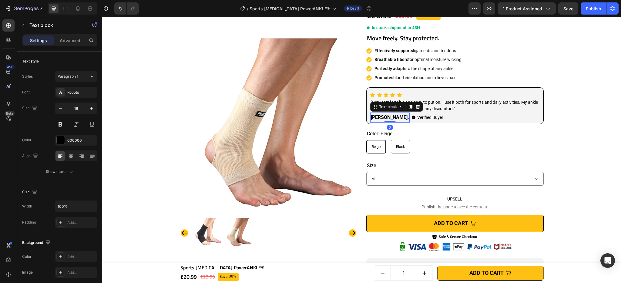
click at [379, 117] on strong "[PERSON_NAME]" at bounding box center [389, 117] width 37 height 6
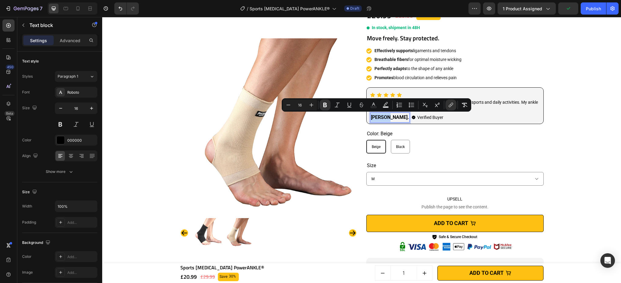
drag, startPoint x: 384, startPoint y: 118, endPoint x: 366, endPoint y: 118, distance: 17.6
click at [366, 118] on div "Icon Icon Icon Icon Icon Icon List Hoz "Very comfortable and easy to put on. I …" at bounding box center [454, 105] width 177 height 37
click at [381, 117] on strong "[PERSON_NAME]" at bounding box center [389, 117] width 37 height 6
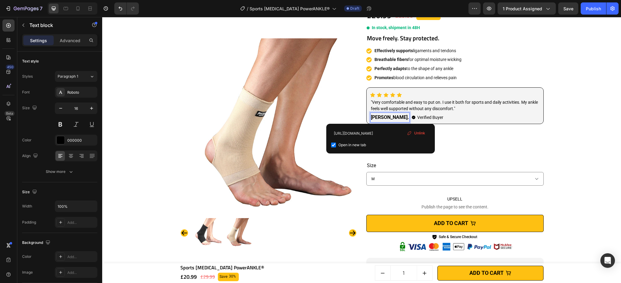
click at [417, 131] on span "Unlink" at bounding box center [419, 132] width 11 height 5
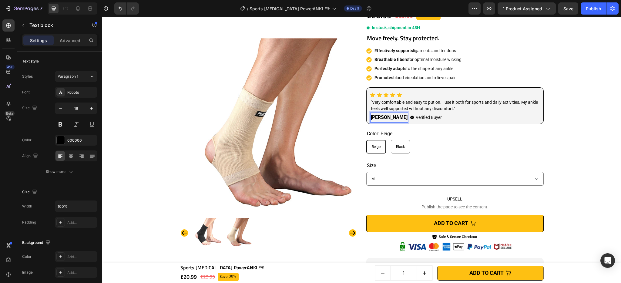
click at [377, 118] on strong "[PERSON_NAME]" at bounding box center [389, 117] width 37 height 6
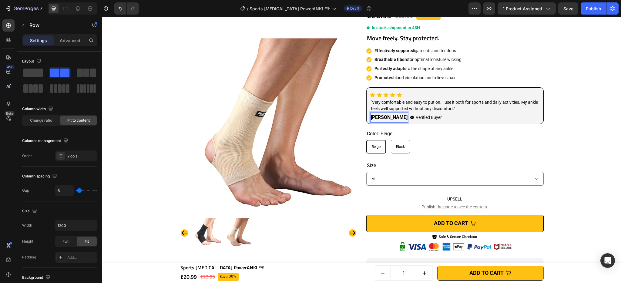
click at [388, 118] on div "[PERSON_NAME] Text block 0 Verified Buyer Item list Row" at bounding box center [455, 118] width 170 height 10
click at [380, 118] on strong "[PERSON_NAME]" at bounding box center [389, 117] width 37 height 6
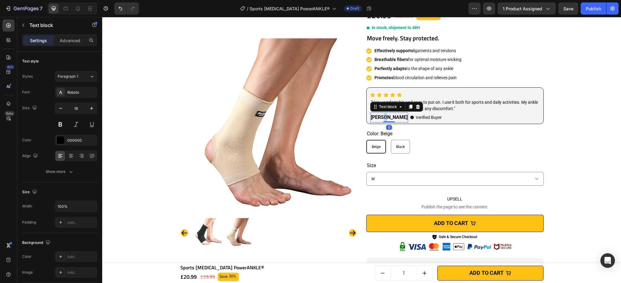
click at [380, 118] on strong "[PERSON_NAME]" at bounding box center [389, 117] width 37 height 6
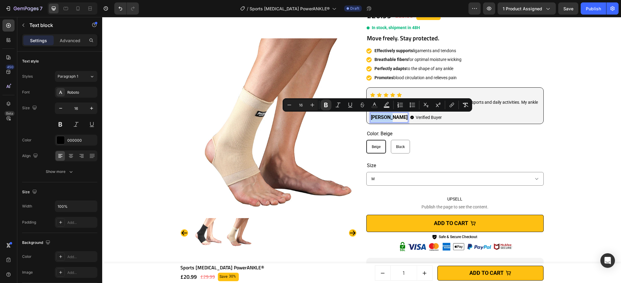
click at [376, 120] on strong "[PERSON_NAME]" at bounding box center [389, 117] width 37 height 6
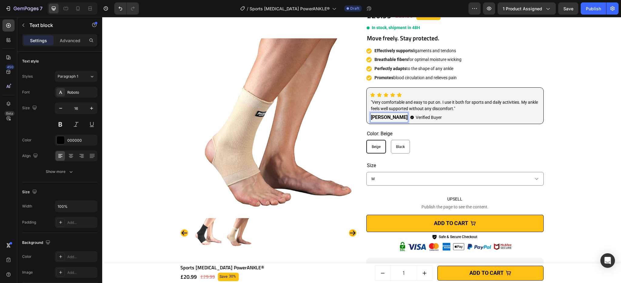
click at [376, 119] on strong "[PERSON_NAME]" at bounding box center [389, 117] width 37 height 6
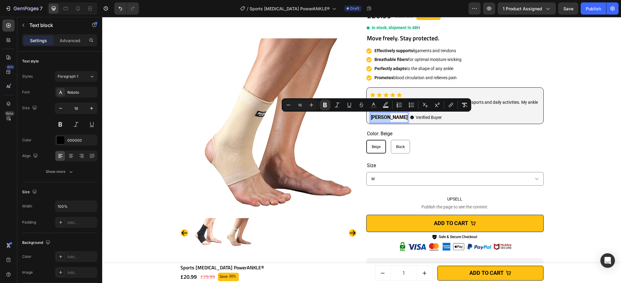
drag, startPoint x: 385, startPoint y: 117, endPoint x: 369, endPoint y: 119, distance: 15.8
click at [371, 119] on strong "[PERSON_NAME]" at bounding box center [389, 117] width 37 height 6
click at [378, 118] on strong "[PERSON_NAME]" at bounding box center [389, 117] width 37 height 6
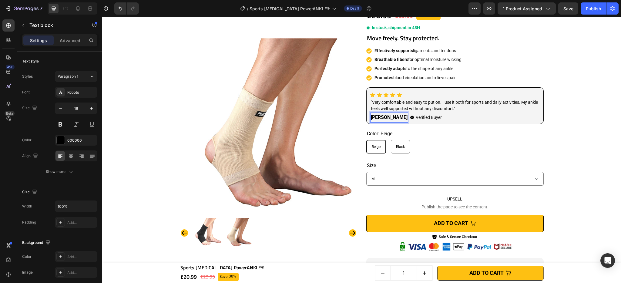
click at [376, 118] on strong "[PERSON_NAME]" at bounding box center [389, 117] width 37 height 6
drag, startPoint x: 380, startPoint y: 118, endPoint x: 369, endPoint y: 118, distance: 11.2
click at [371, 118] on strong "[PERSON_NAME]" at bounding box center [389, 117] width 37 height 6
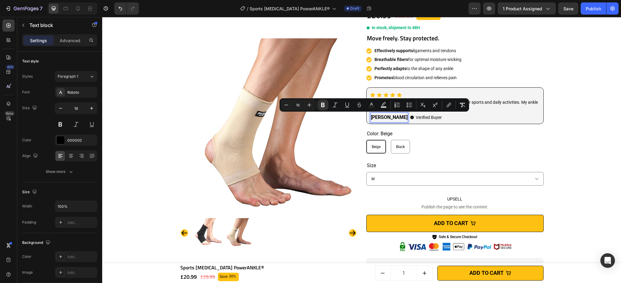
click at [376, 118] on strong "[PERSON_NAME]" at bounding box center [389, 117] width 37 height 6
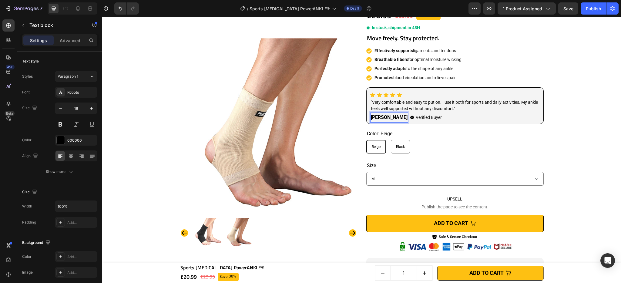
click at [375, 118] on strong "[PERSON_NAME]" at bounding box center [389, 117] width 37 height 6
click at [385, 118] on strong "[PERSON_NAME]" at bounding box center [389, 117] width 37 height 6
click at [591, 10] on div "Publish" at bounding box center [593, 8] width 15 height 6
